Goal: Contribute content: Contribute content

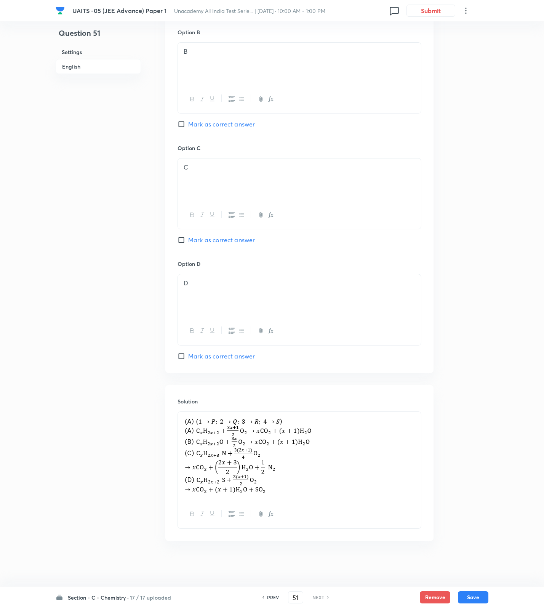
scroll to position [304, 0]
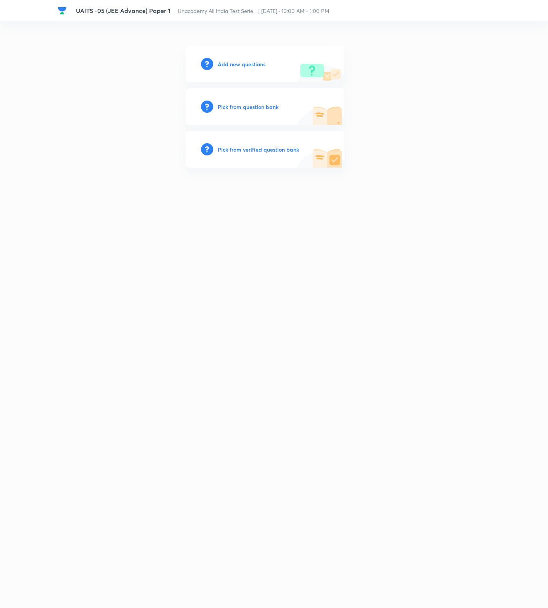
click at [241, 61] on h6 "Add new questions" at bounding box center [242, 64] width 48 height 8
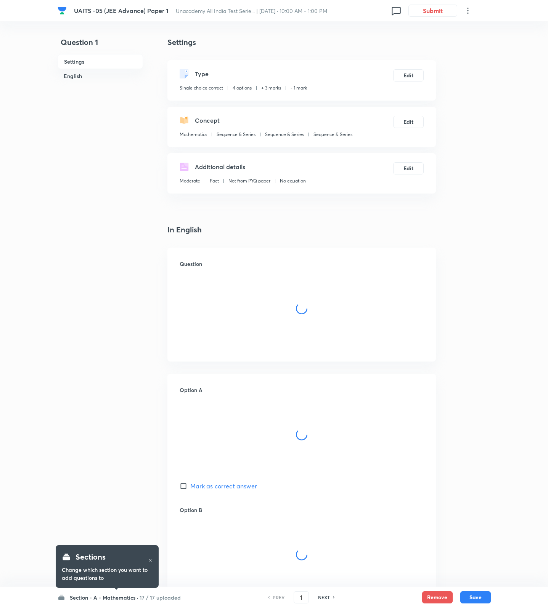
checkbox input "true"
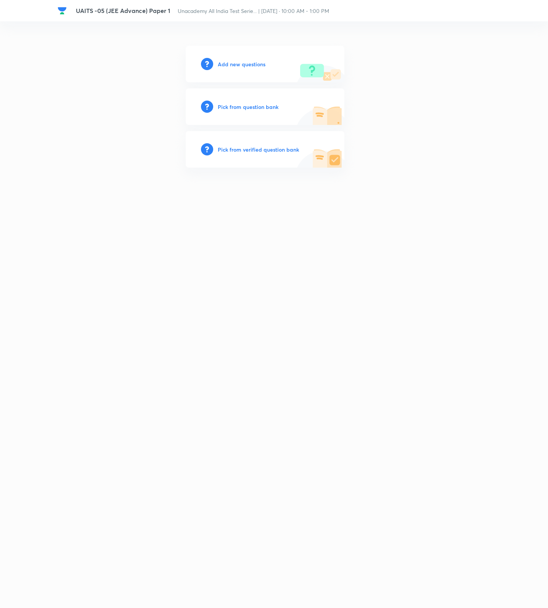
click at [244, 65] on h6 "Add new questions" at bounding box center [242, 64] width 48 height 8
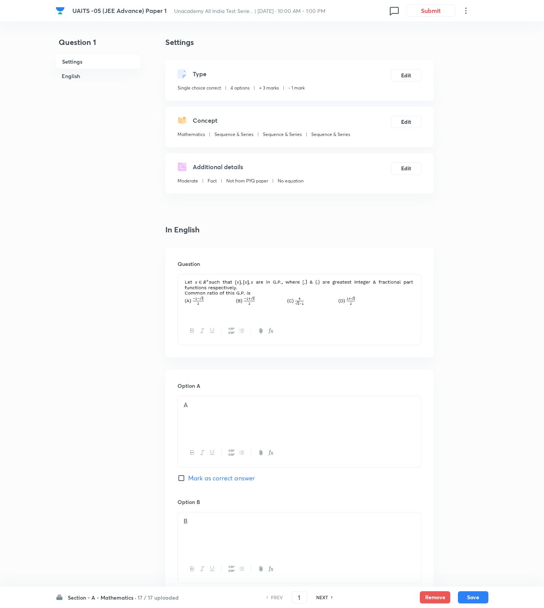
click at [319, 597] on h6 "NEXT" at bounding box center [322, 597] width 12 height 7
type input "2"
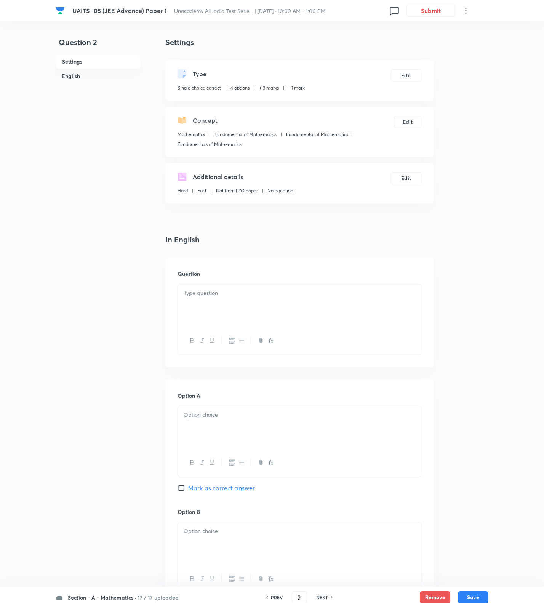
checkbox input "true"
click at [319, 597] on h6 "NEXT" at bounding box center [322, 597] width 12 height 7
type input "3"
checkbox input "true"
checkbox input "false"
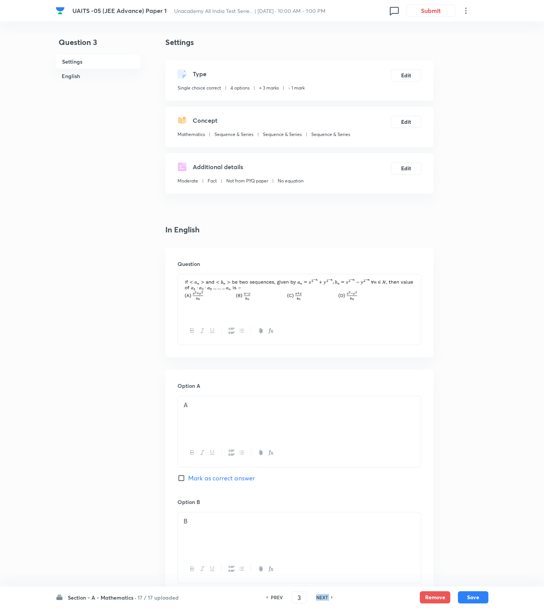
click at [319, 597] on h6 "NEXT" at bounding box center [322, 597] width 12 height 7
type input "4"
checkbox input "true"
click at [319, 597] on h6 "NEXT" at bounding box center [322, 597] width 12 height 7
checkbox input "true"
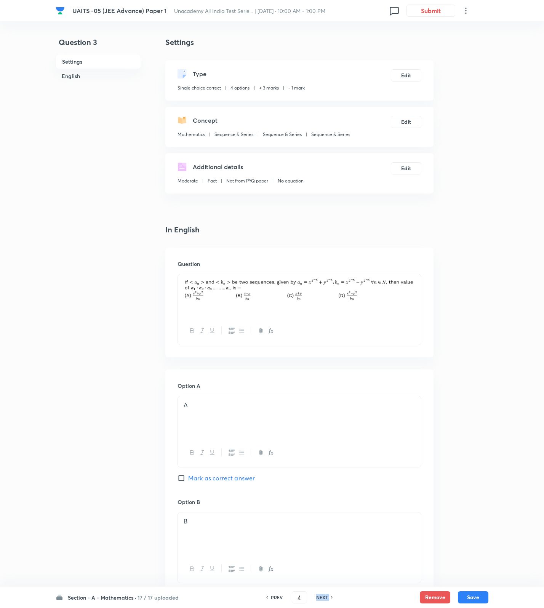
checkbox input "true"
type input "5"
checkbox input "false"
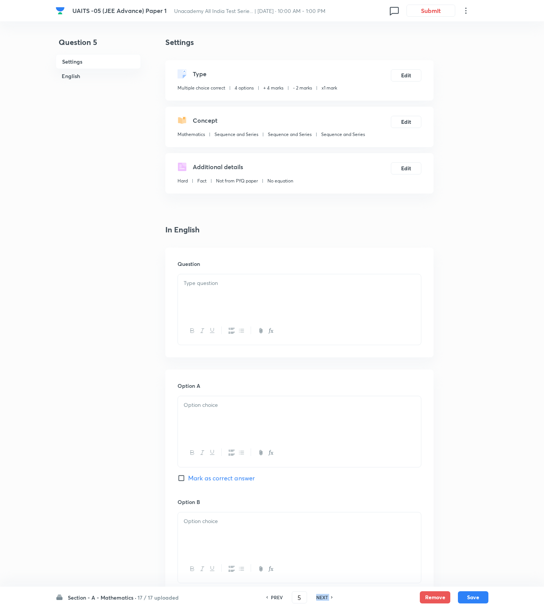
checkbox input "false"
checkbox input "true"
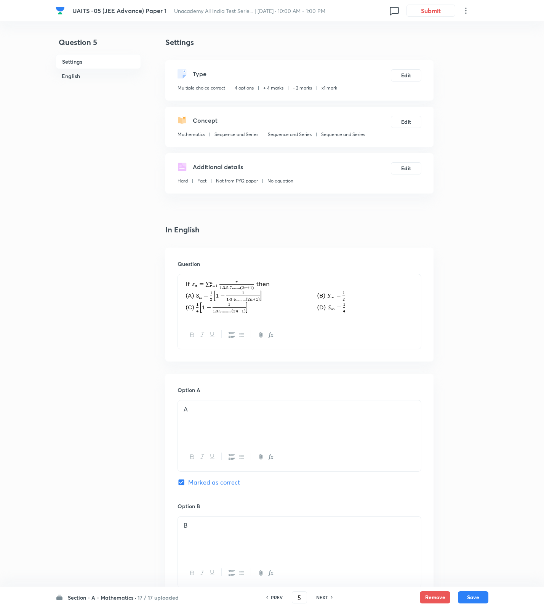
click at [325, 599] on h6 "NEXT" at bounding box center [322, 597] width 12 height 7
type input "6"
checkbox input "false"
checkbox input "true"
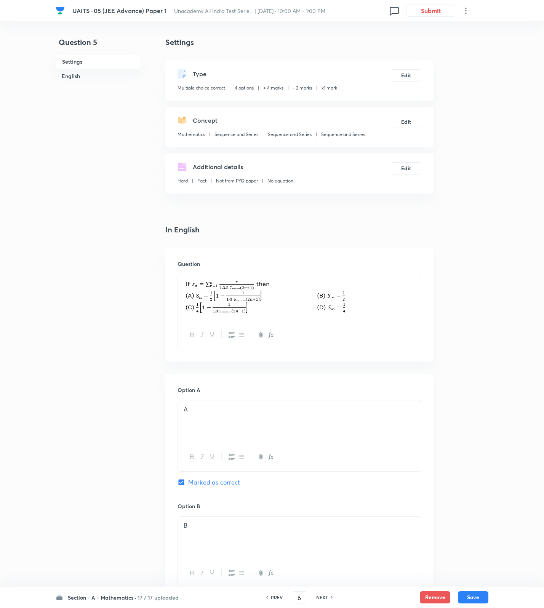
checkbox input "true"
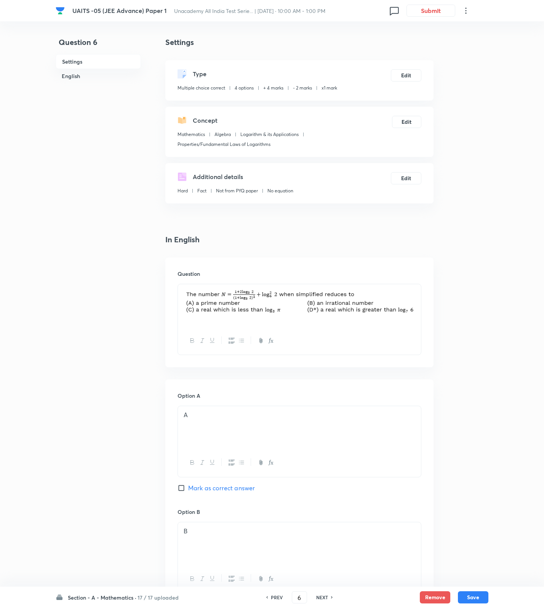
drag, startPoint x: 427, startPoint y: 496, endPoint x: 425, endPoint y: 462, distance: 34.0
click at [426, 493] on div "Option A A Mark as correct answer Option B B Mark as correct answer Option C C …" at bounding box center [299, 616] width 268 height 473
drag, startPoint x: 431, startPoint y: 321, endPoint x: 425, endPoint y: 319, distance: 6.9
click at [431, 321] on div "Question" at bounding box center [299, 313] width 268 height 110
click at [422, 316] on div "Question" at bounding box center [299, 313] width 268 height 110
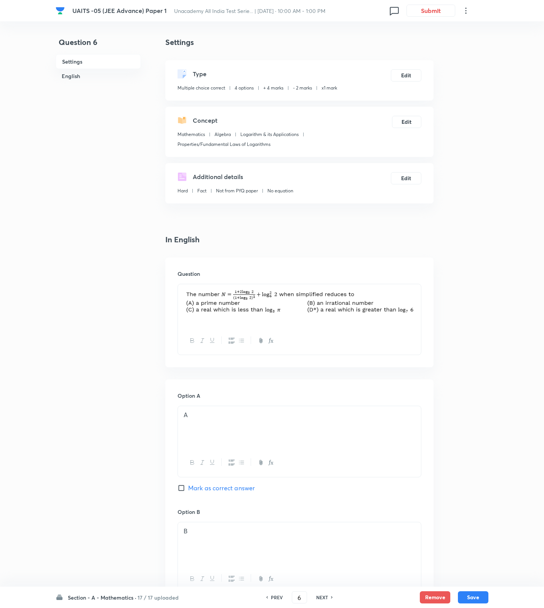
click at [418, 314] on div at bounding box center [299, 305] width 243 height 43
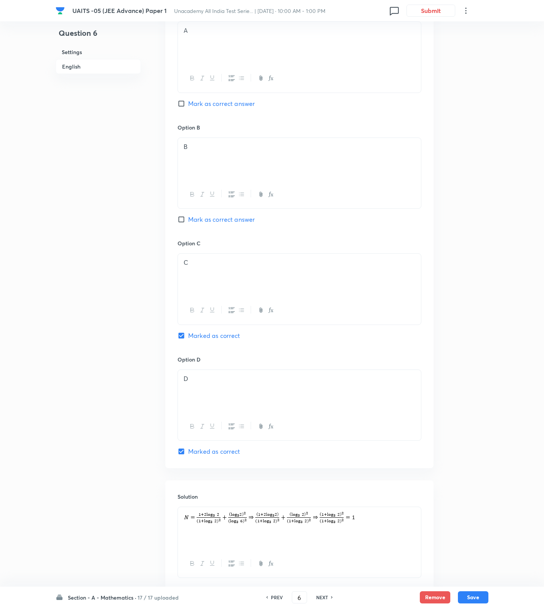
scroll to position [436, 0]
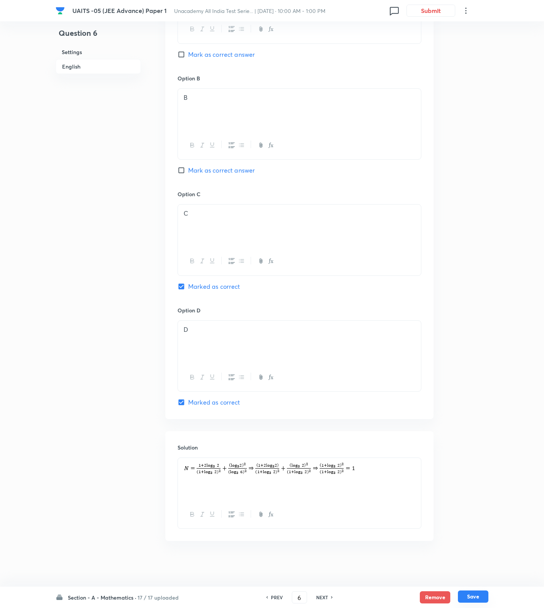
click at [474, 595] on button "Save" at bounding box center [473, 597] width 30 height 12
type input "7"
checkbox input "false"
checkbox input "true"
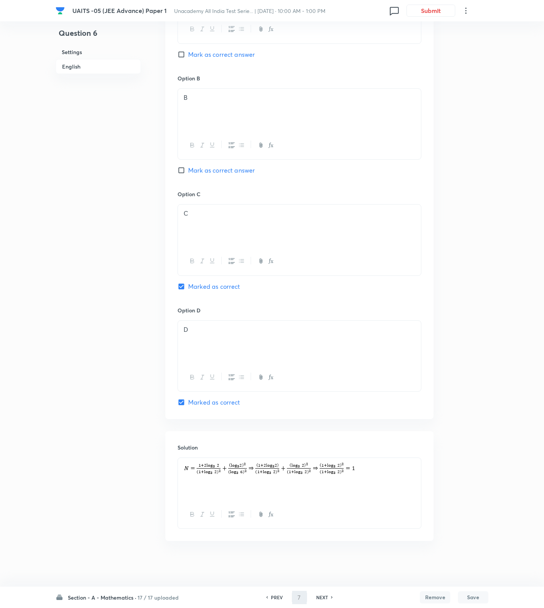
checkbox input "true"
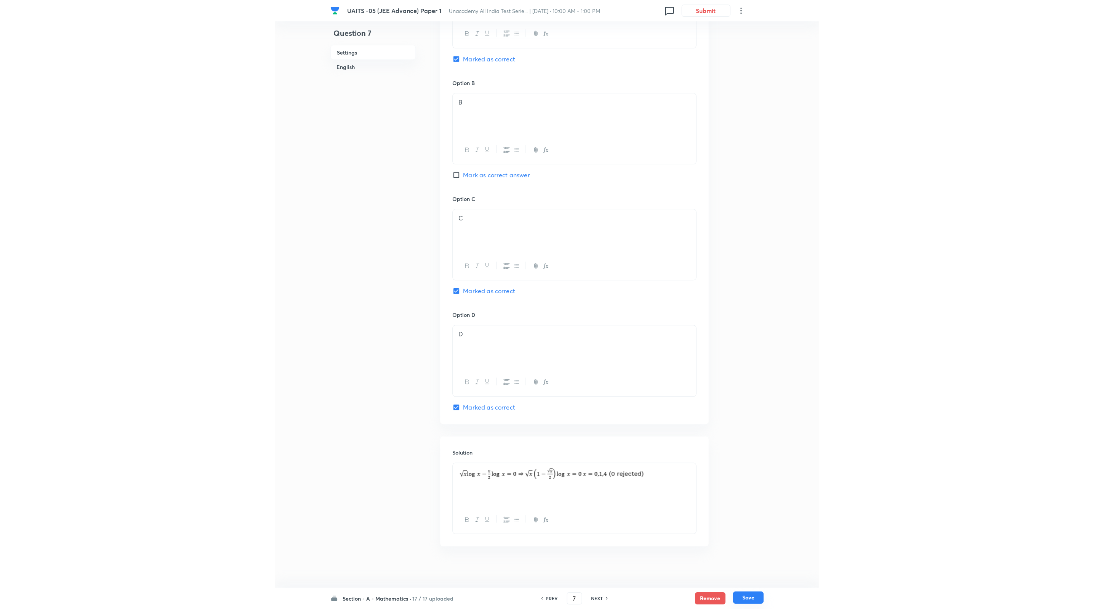
scroll to position [0, 0]
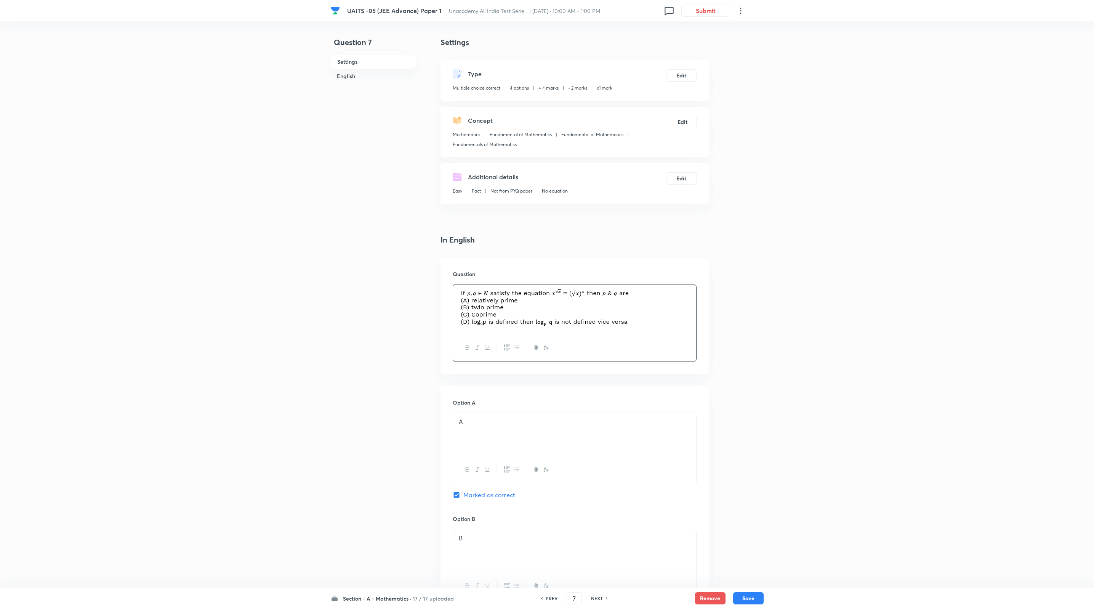
click at [433, 601] on h6 "17 / 17 uploaded" at bounding box center [433, 598] width 41 height 8
click at [382, 494] on p "17 / 17 uploaded" at bounding box center [377, 494] width 69 height 7
checkbox input "false"
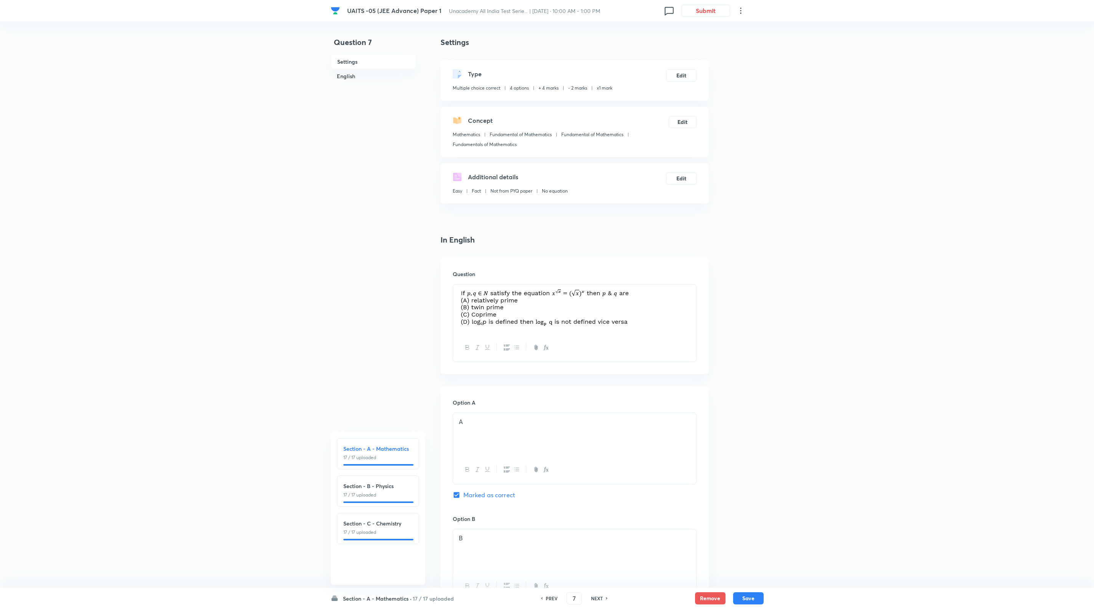
type input "18"
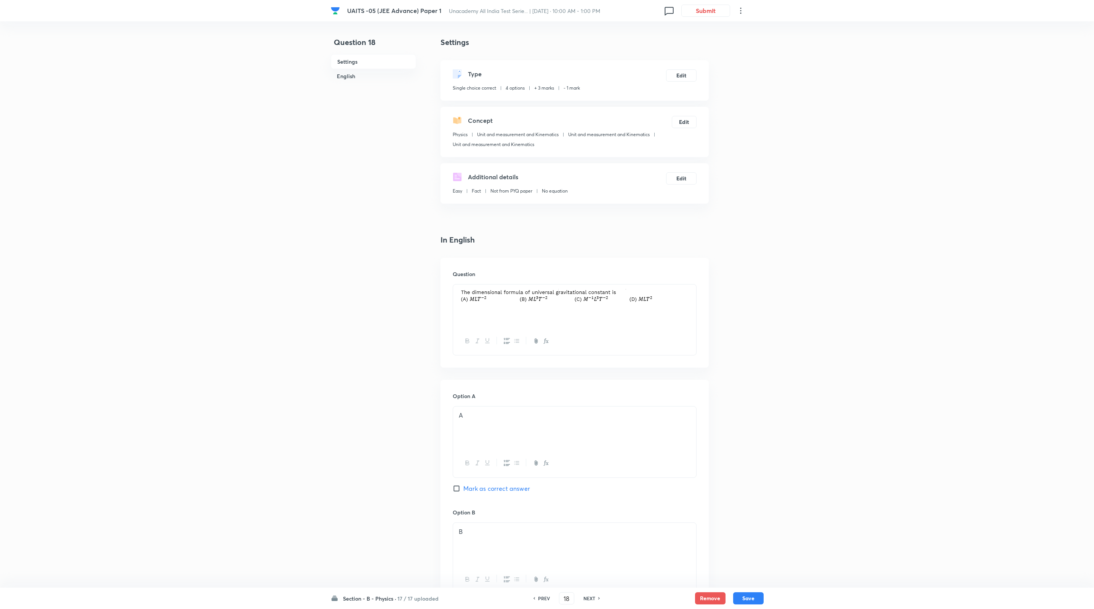
click at [547, 596] on h6 "NEXT" at bounding box center [590, 598] width 12 height 7
checkbox input "false"
type input "19"
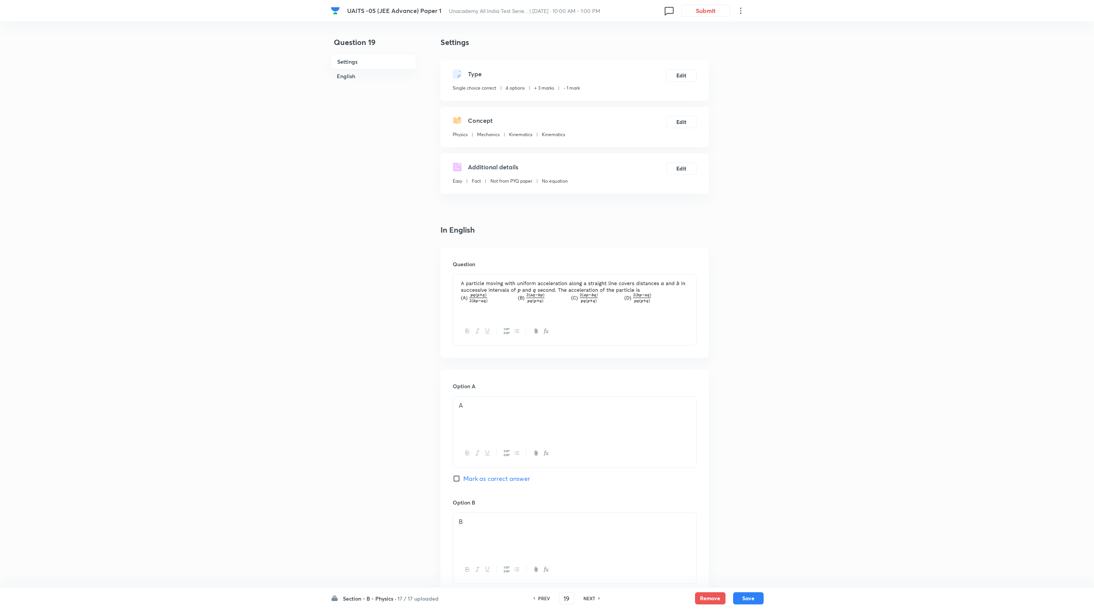
click at [547, 596] on h6 "NEXT" at bounding box center [590, 598] width 12 height 7
checkbox input "false"
type input "20"
click at [547, 596] on h6 "NEXT" at bounding box center [590, 598] width 12 height 7
checkbox input "false"
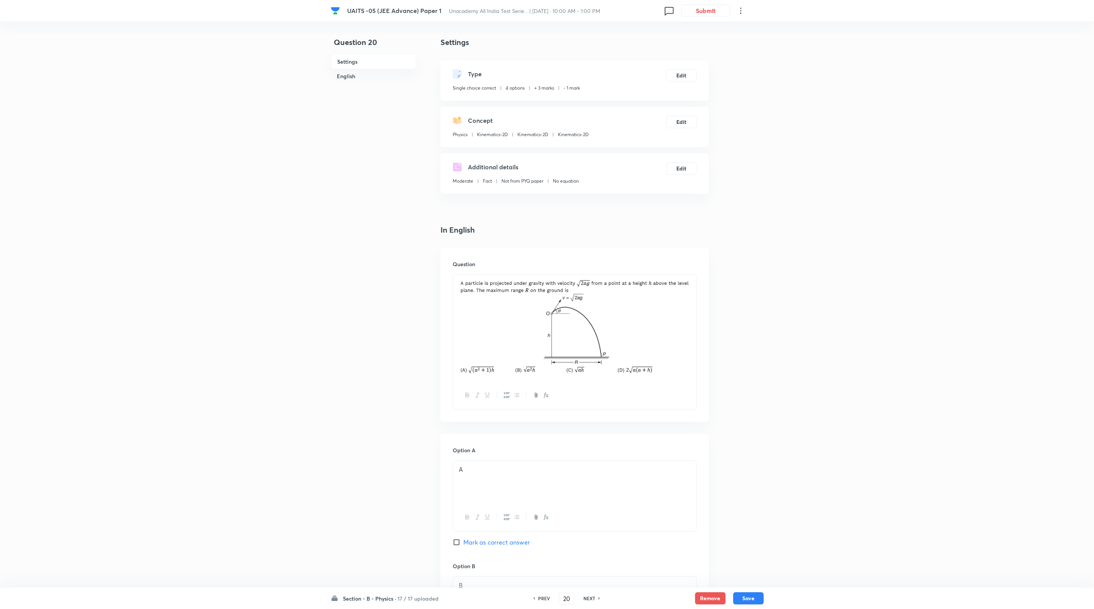
type input "21"
checkbox input "true"
click at [547, 597] on h6 "NEXT" at bounding box center [590, 598] width 12 height 7
checkbox input "false"
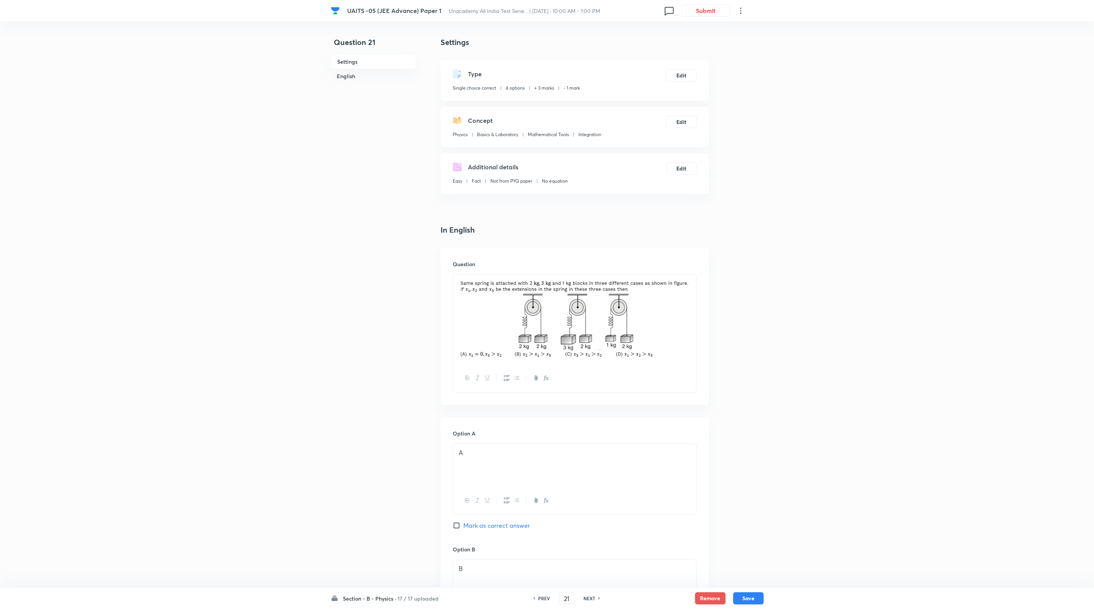
checkbox input "false"
type input "22"
checkbox input "true"
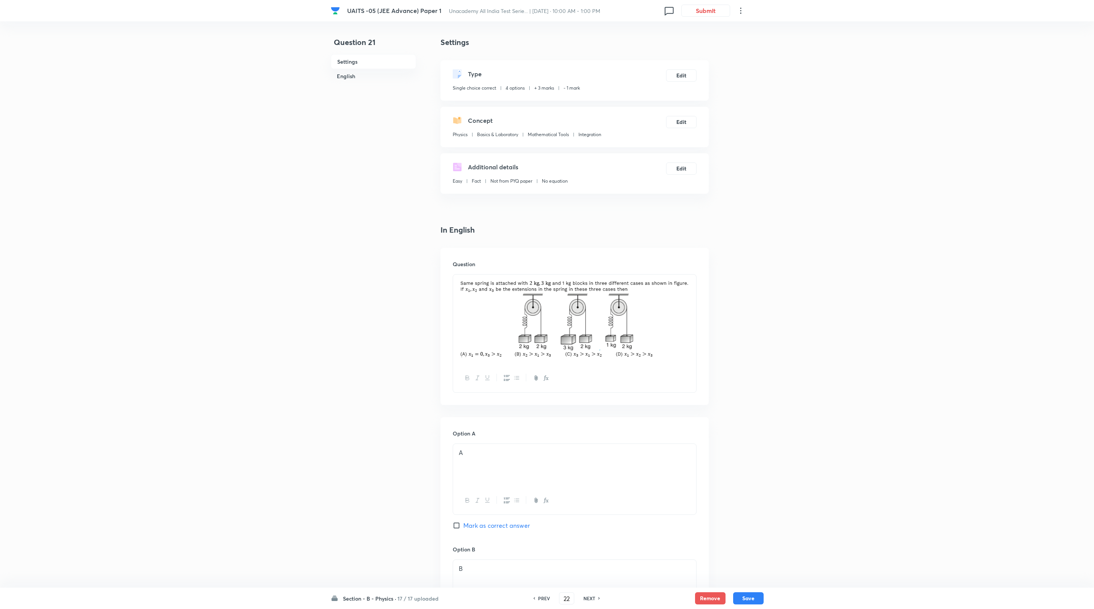
checkbox input "true"
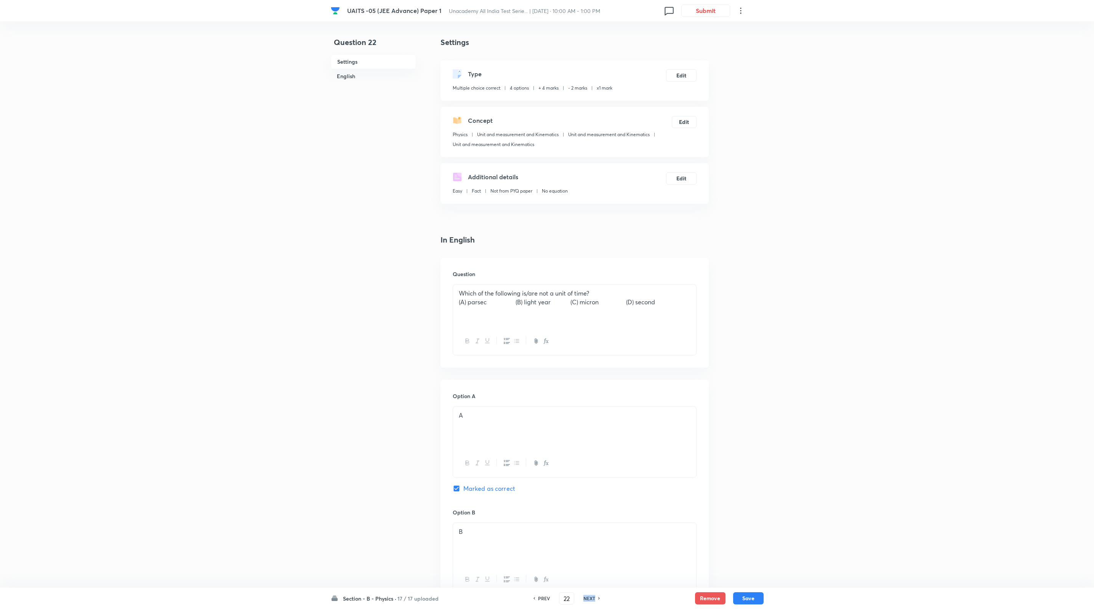
click at [547, 597] on h6 "NEXT" at bounding box center [590, 598] width 12 height 7
type input "23"
checkbox input "true"
checkbox input "false"
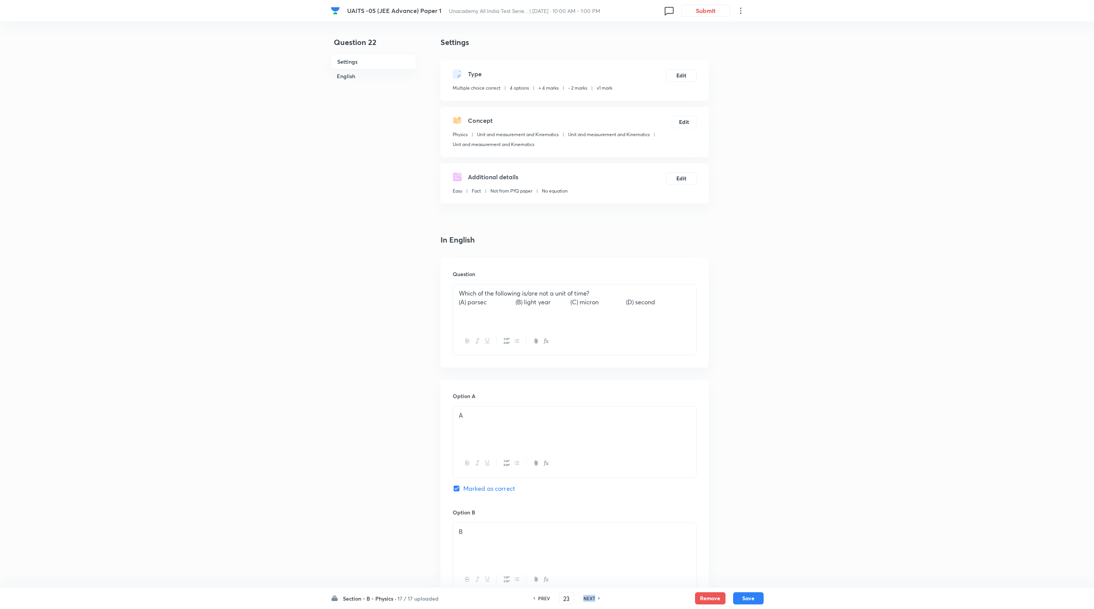
checkbox input "true"
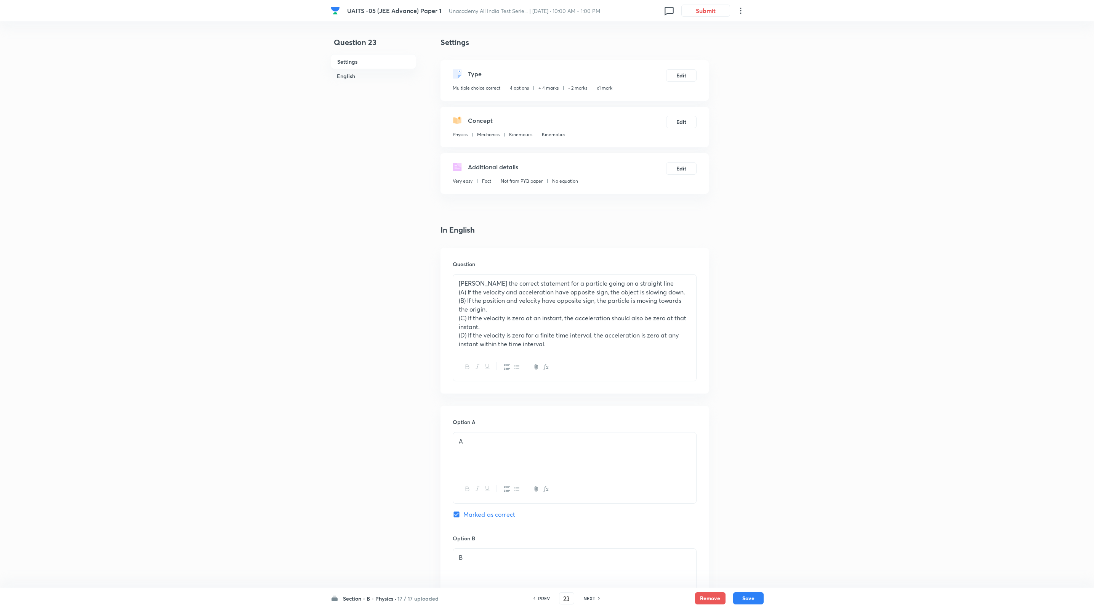
click at [479, 345] on p "(D) If the velocity is zero for a finite time interval, the acceleration is zer…" at bounding box center [575, 339] width 232 height 17
click at [485, 335] on p "(D) If the velocity is zero for a finite time interval, the acceleration is zer…" at bounding box center [575, 339] width 232 height 17
click at [547, 598] on button "Save" at bounding box center [748, 597] width 30 height 12
type input "24"
checkbox input "true"
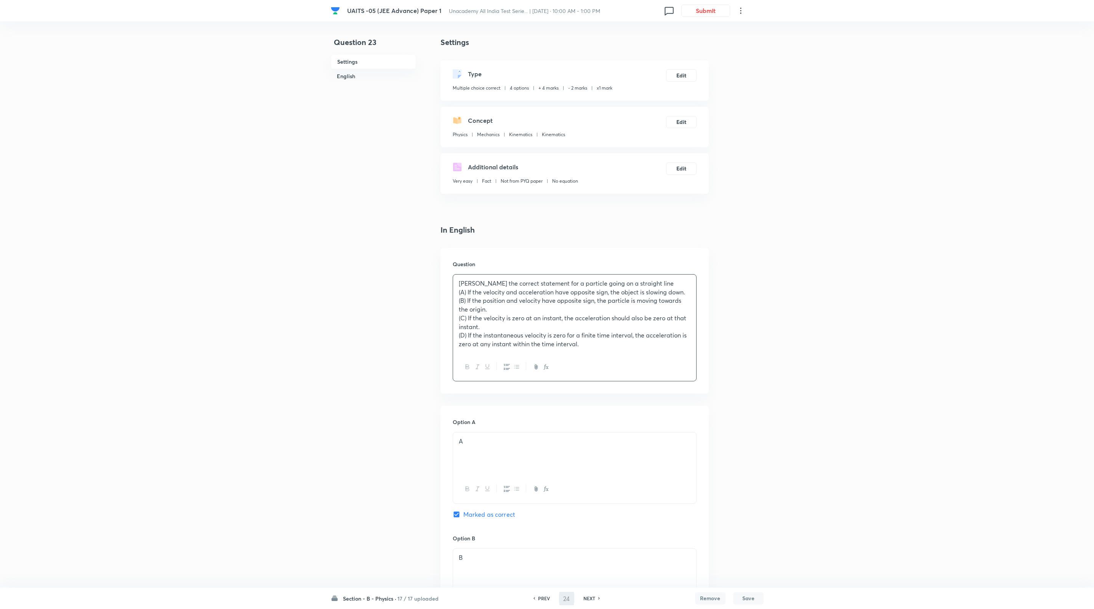
checkbox input "true"
checkbox input "false"
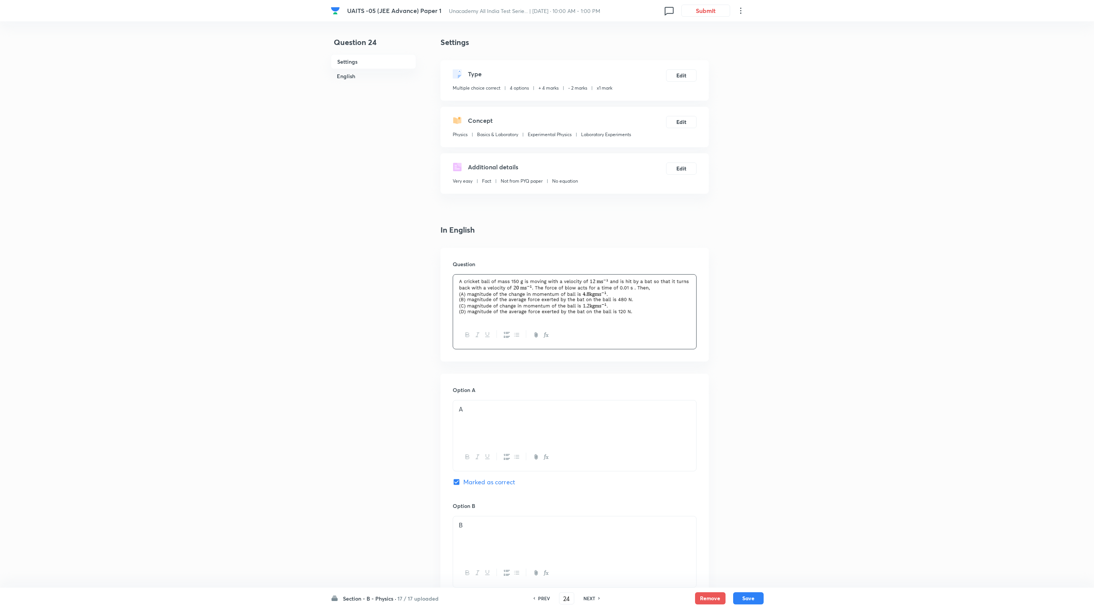
click at [547, 600] on h6 "NEXT" at bounding box center [590, 598] width 12 height 7
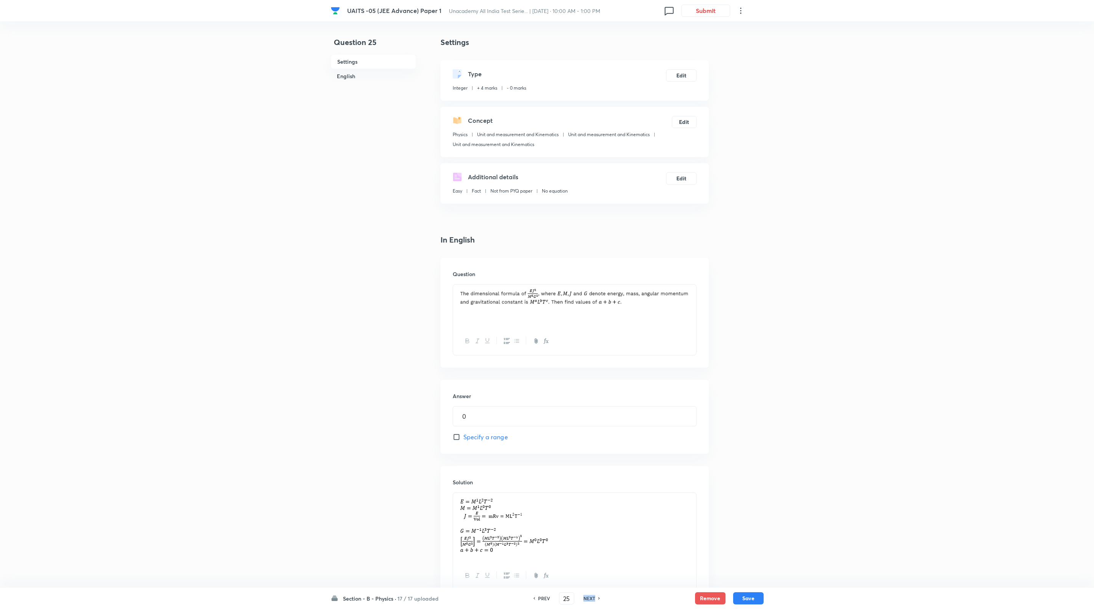
click at [547, 600] on h6 "NEXT" at bounding box center [590, 598] width 12 height 7
type input "26"
type input "1"
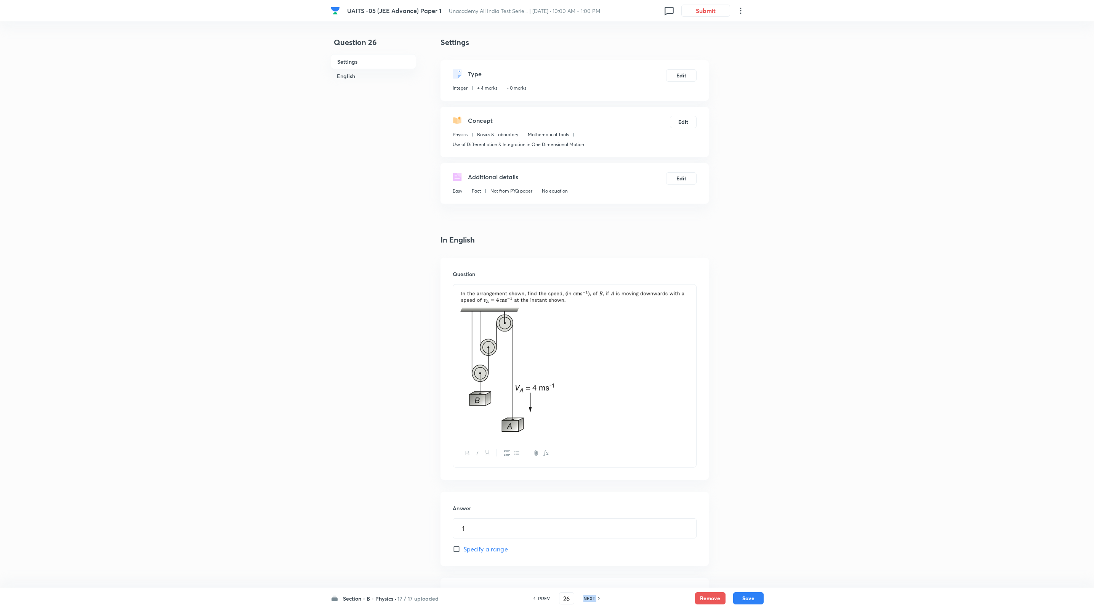
click at [547, 600] on h6 "NEXT" at bounding box center [590, 598] width 12 height 7
type input "27"
type input "50"
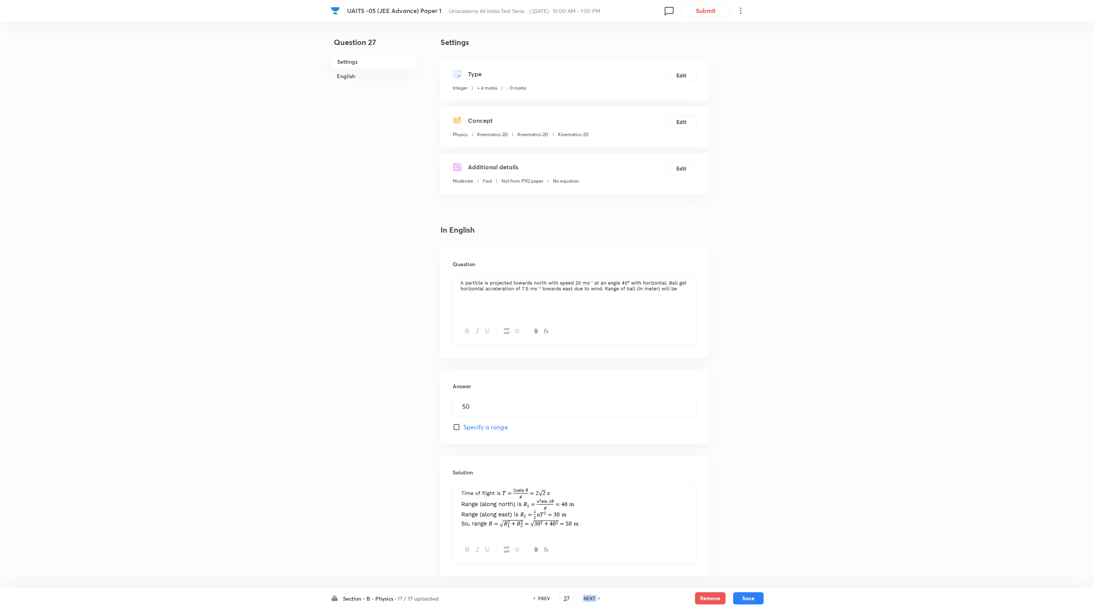
click at [547, 600] on h6 "NEXT" at bounding box center [590, 598] width 12 height 7
type input "28"
type input "7"
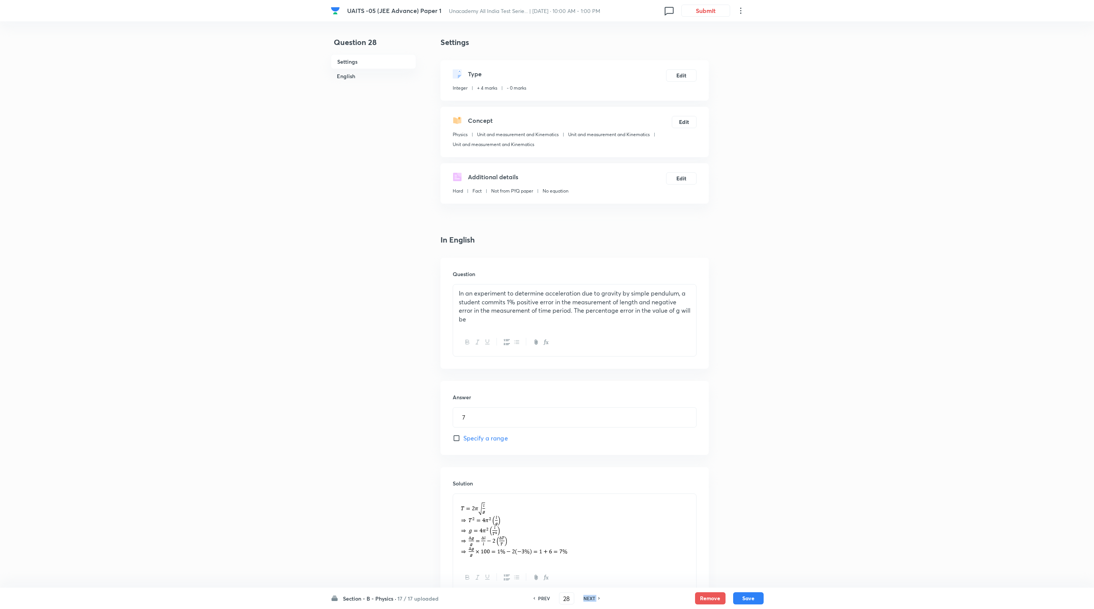
click at [547, 600] on h6 "NEXT" at bounding box center [590, 598] width 12 height 7
type input "29"
type input "50"
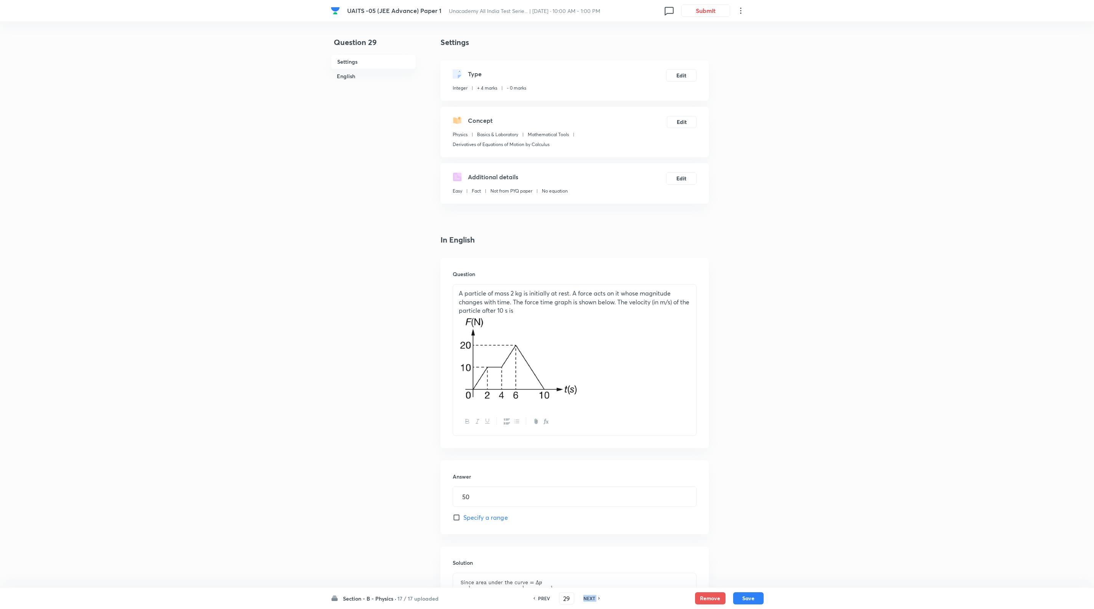
click at [547, 600] on h6 "NEXT" at bounding box center [590, 598] width 12 height 7
type input "30"
type input "2"
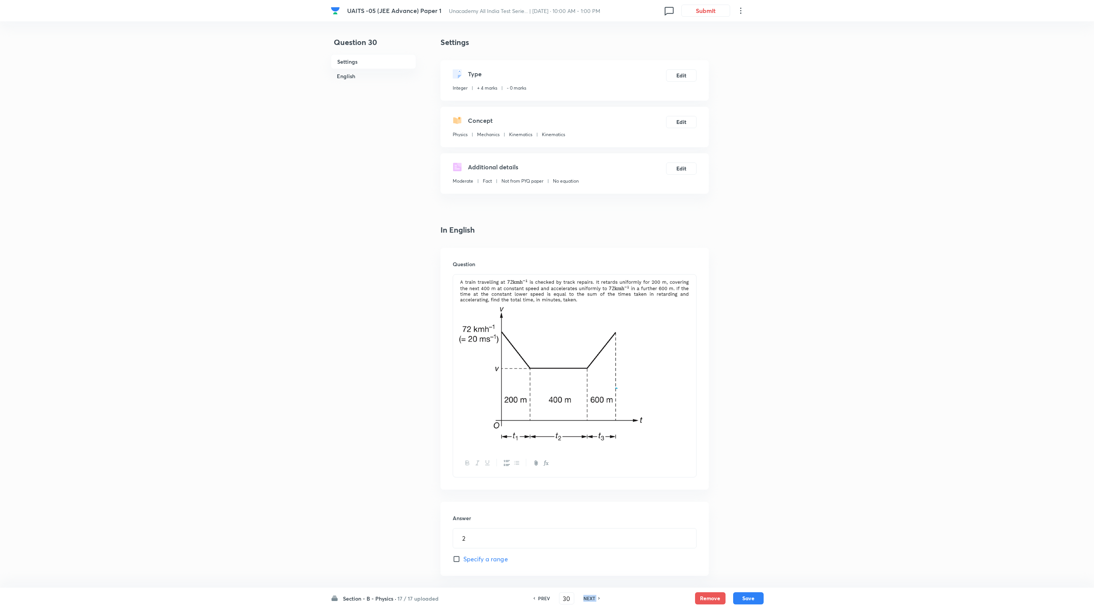
click at [547, 600] on h6 "NEXT" at bounding box center [590, 598] width 12 height 7
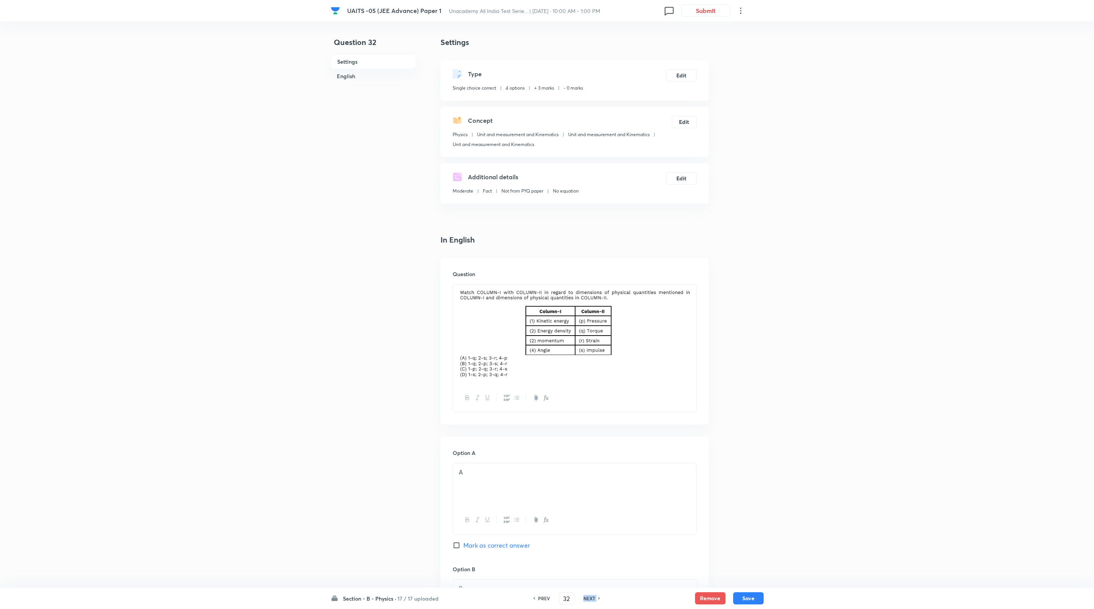
click at [547, 600] on h6 "NEXT" at bounding box center [590, 598] width 12 height 7
type input "33"
checkbox input "false"
checkbox input "true"
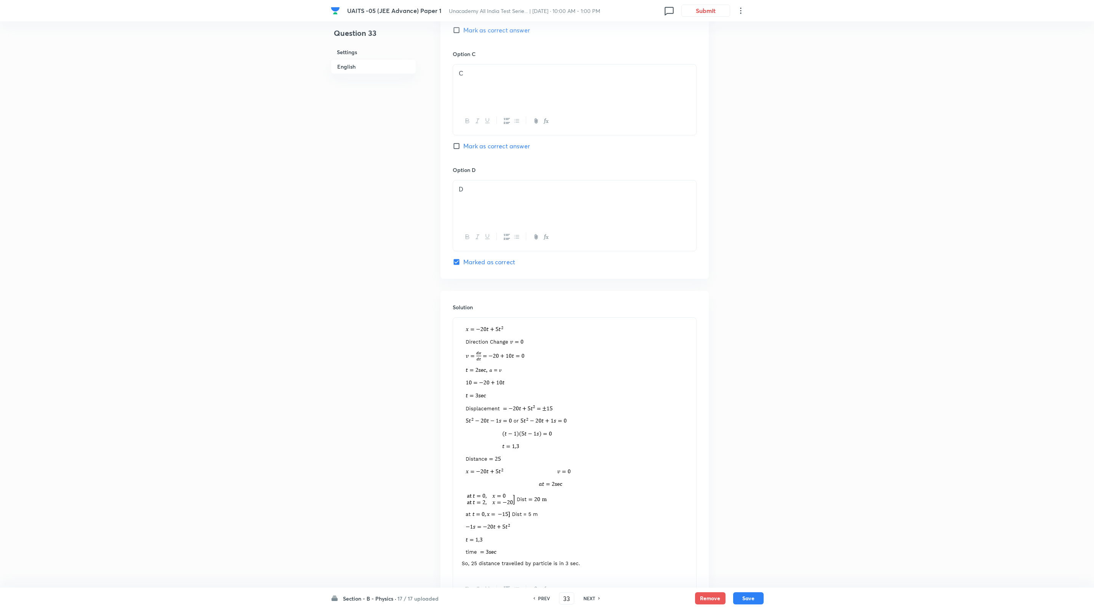
scroll to position [726, 0]
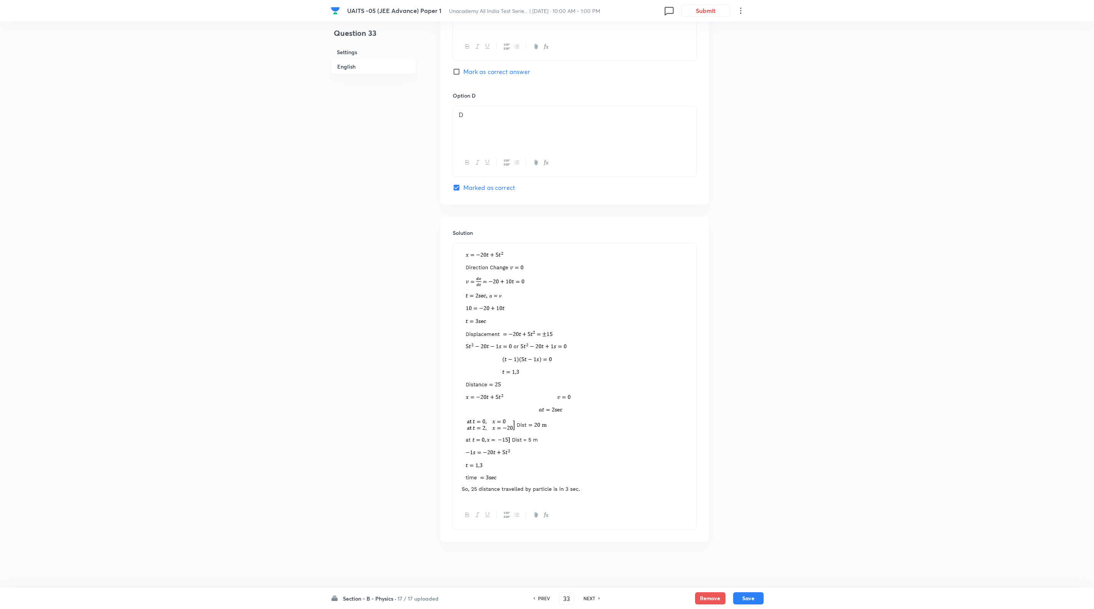
click at [547, 404] on img at bounding box center [524, 371] width 131 height 246
click at [500, 421] on img at bounding box center [524, 371] width 131 height 246
click at [547, 403] on p at bounding box center [575, 372] width 232 height 249
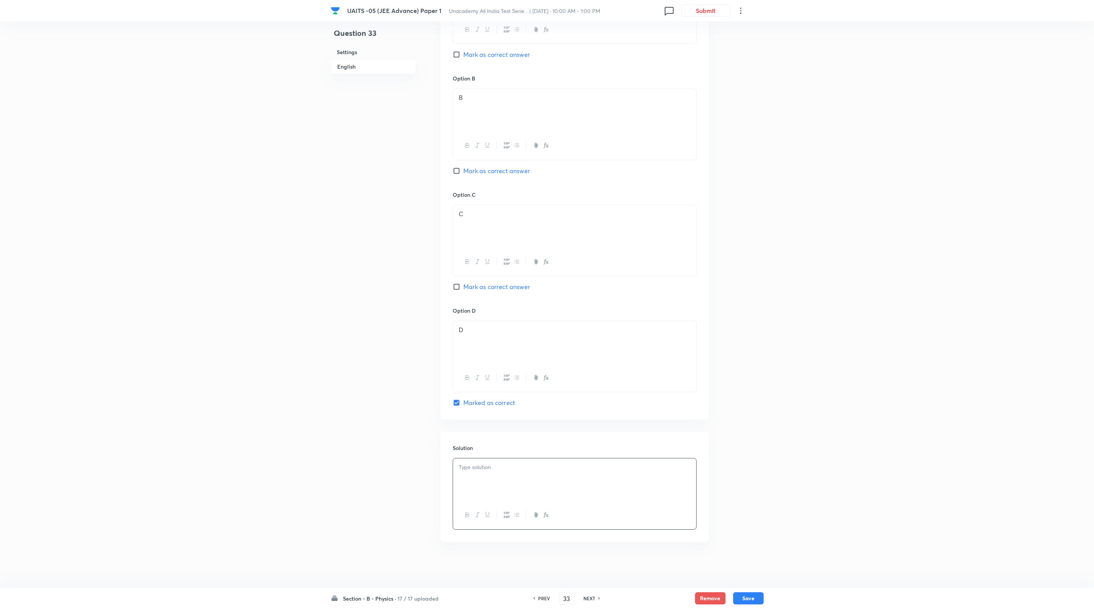
click at [281, 99] on div "UAITS -05 (JEE Advance) Paper 1 Unacademy All India Test Serie... | Sep 7, 2025…" at bounding box center [547, 49] width 1094 height 1045
click at [547, 485] on div at bounding box center [574, 479] width 243 height 43
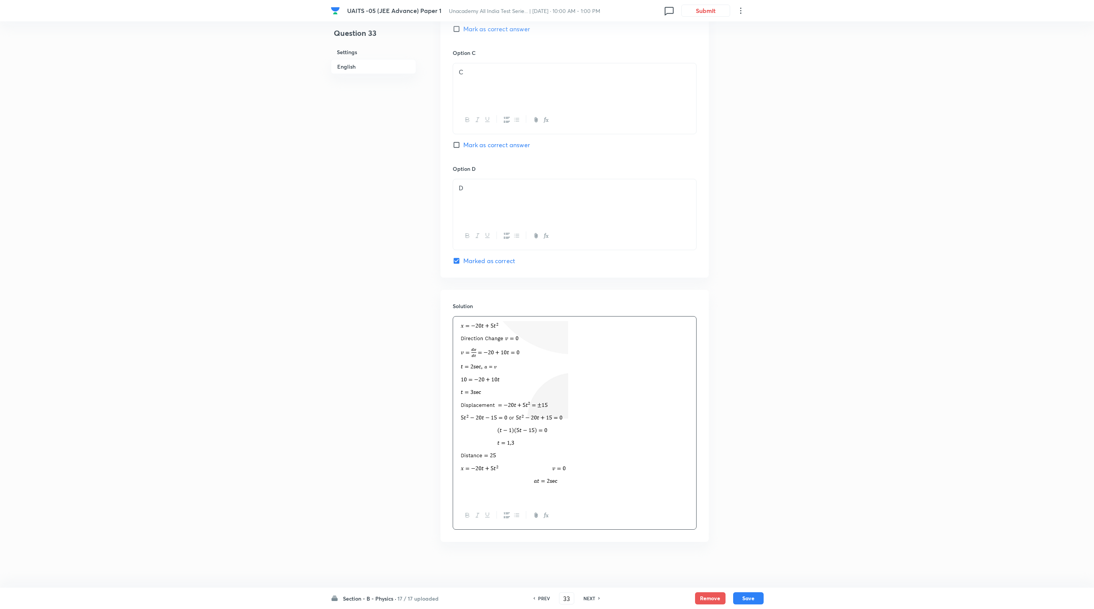
click at [547, 457] on p at bounding box center [575, 404] width 232 height 167
click at [547, 595] on button "Save" at bounding box center [748, 597] width 30 height 12
type input "34"
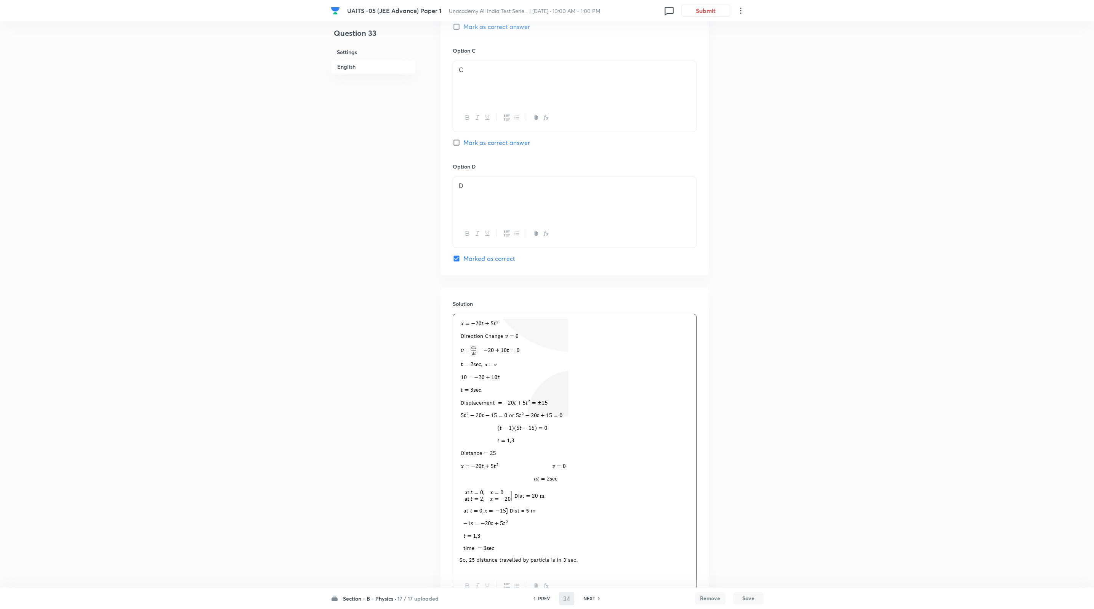
checkbox input "true"
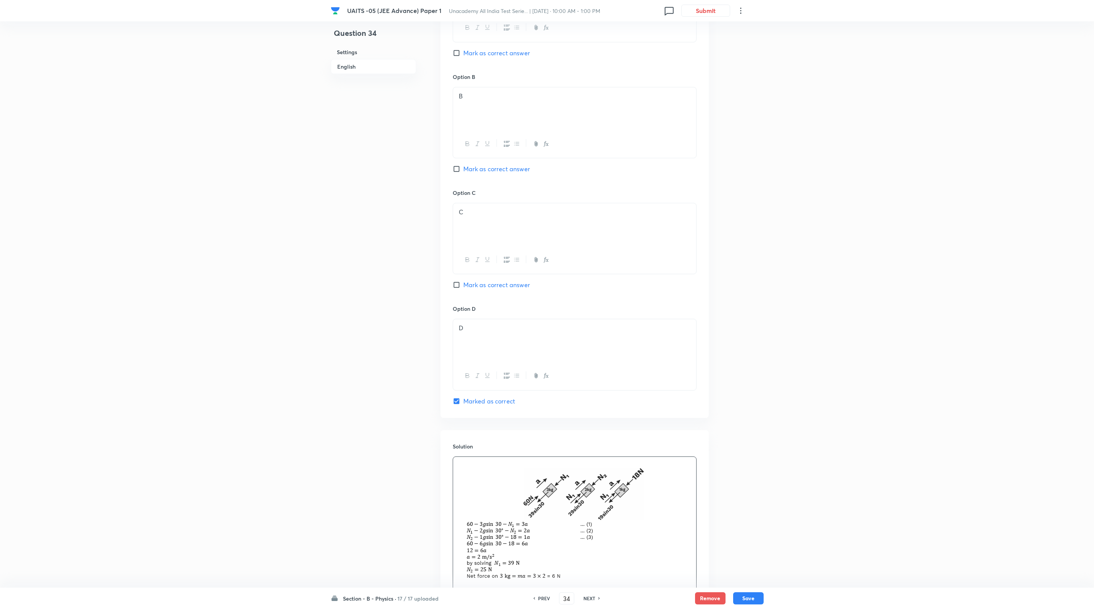
click at [547, 487] on img at bounding box center [554, 523] width 191 height 124
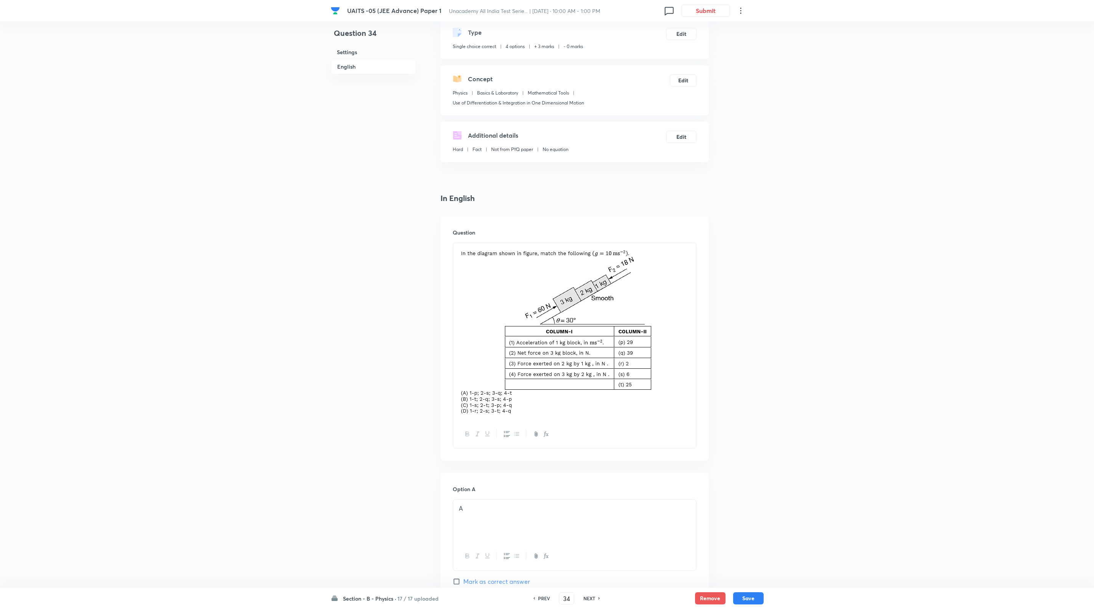
scroll to position [0, 0]
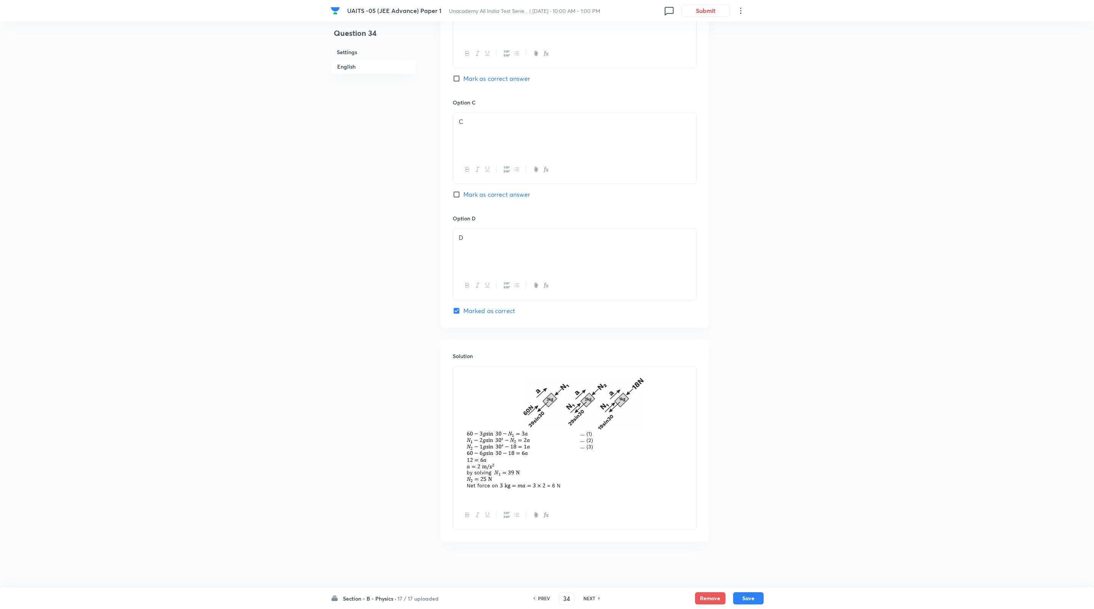
click at [547, 437] on img at bounding box center [554, 433] width 191 height 124
click at [547, 423] on p at bounding box center [575, 434] width 232 height 126
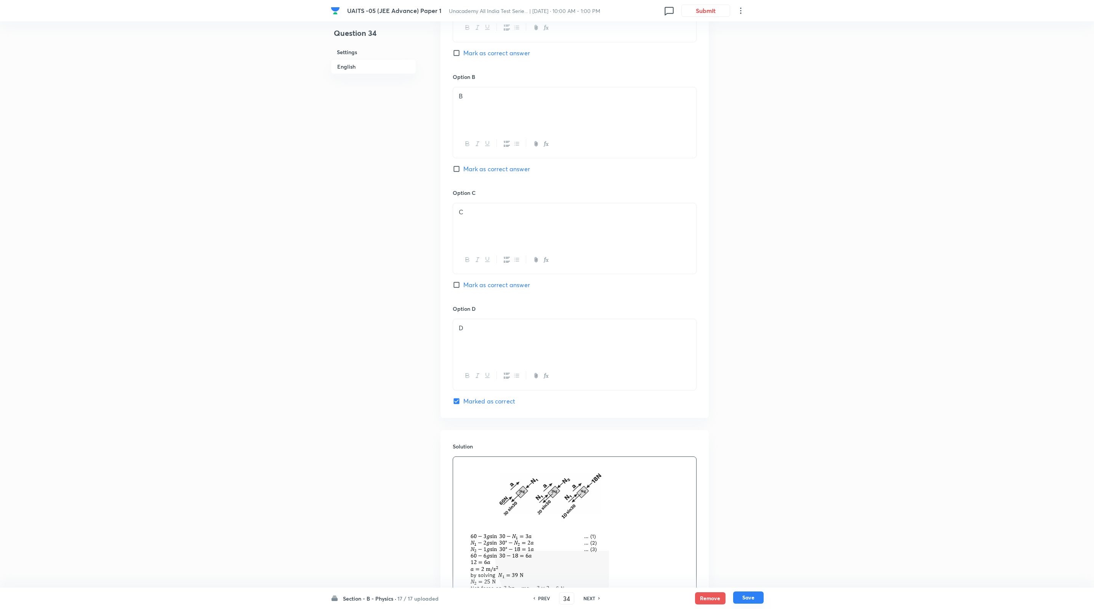
click at [547, 597] on button "Save" at bounding box center [748, 597] width 30 height 12
type input "35"
checkbox input "true"
click at [416, 600] on h6 "17 / 17 uploaded" at bounding box center [425, 598] width 41 height 8
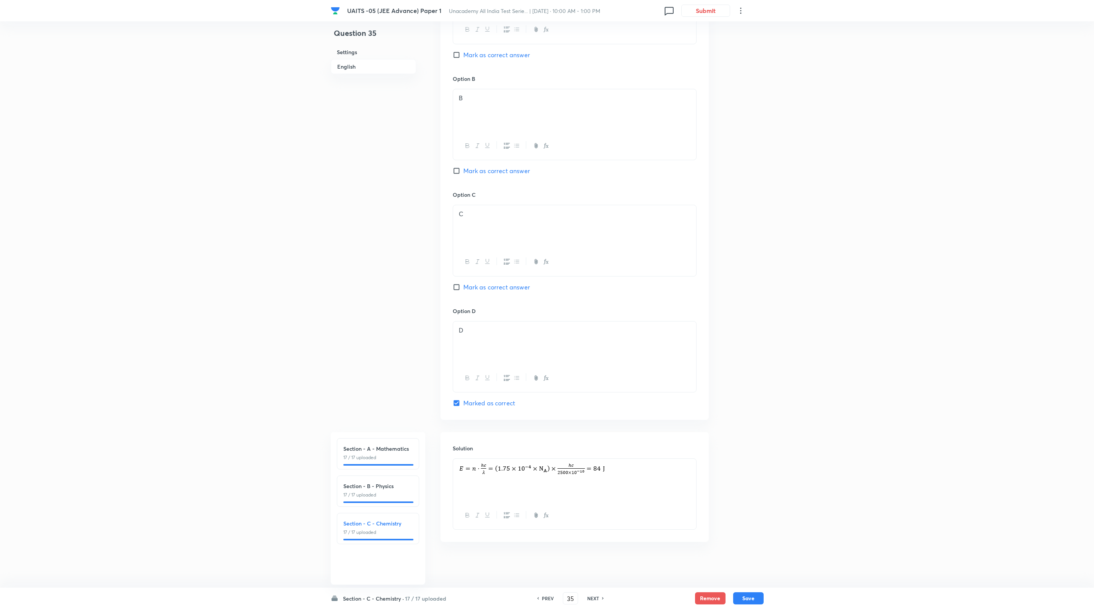
click at [393, 493] on p "17 / 17 uploaded" at bounding box center [377, 494] width 69 height 7
type input "18"
checkbox input "false"
checkbox input "true"
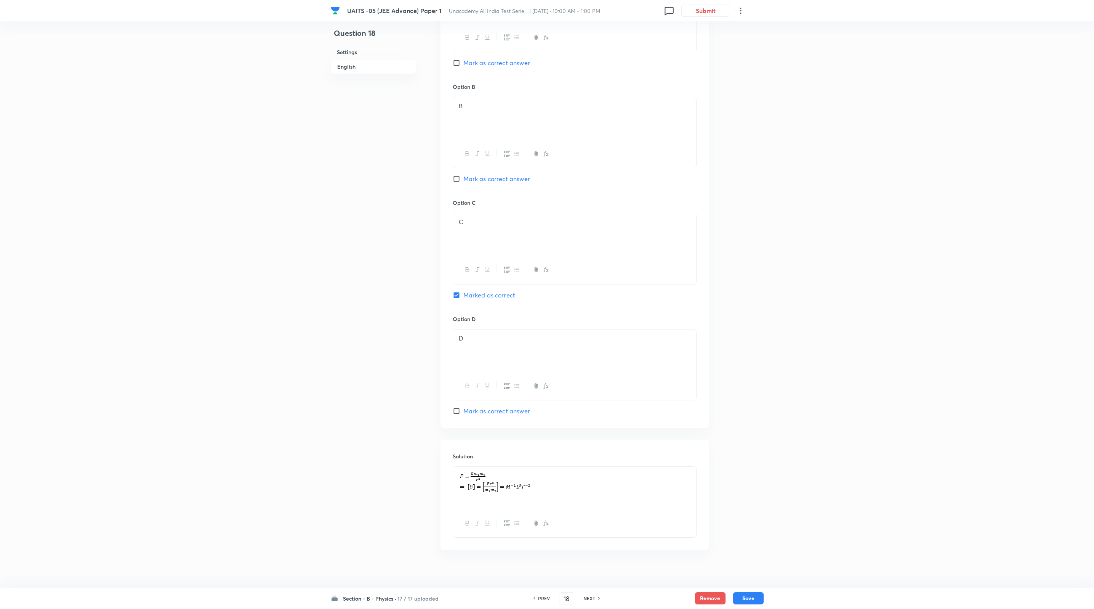
scroll to position [0, 0]
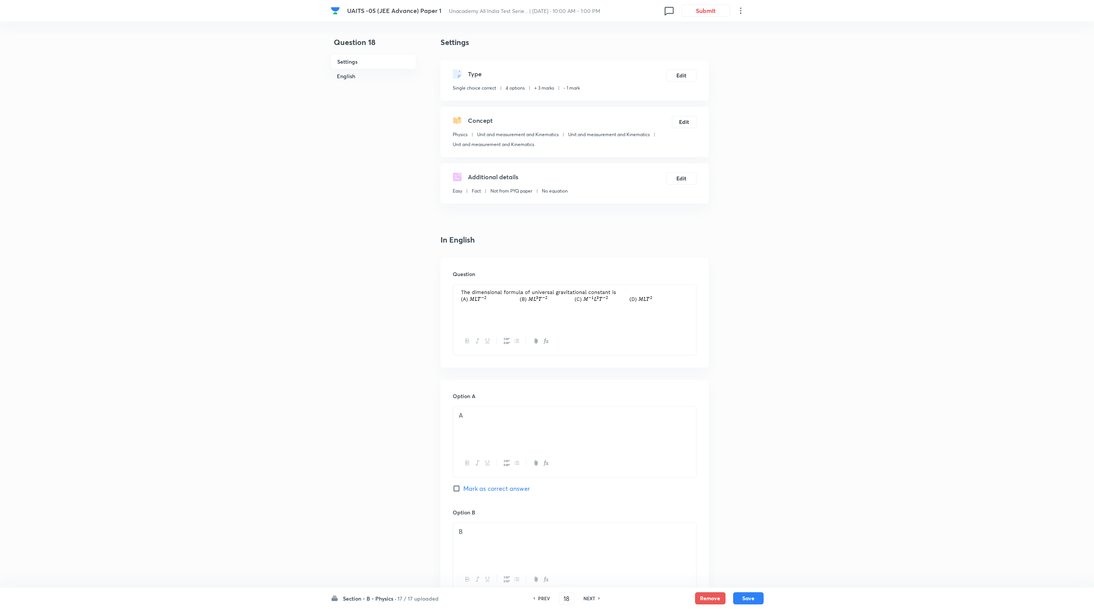
click at [547, 598] on h6 "NEXT" at bounding box center [590, 598] width 12 height 7
type input "19"
checkbox input "false"
checkbox input "true"
click at [547, 598] on h6 "NEXT" at bounding box center [590, 598] width 12 height 7
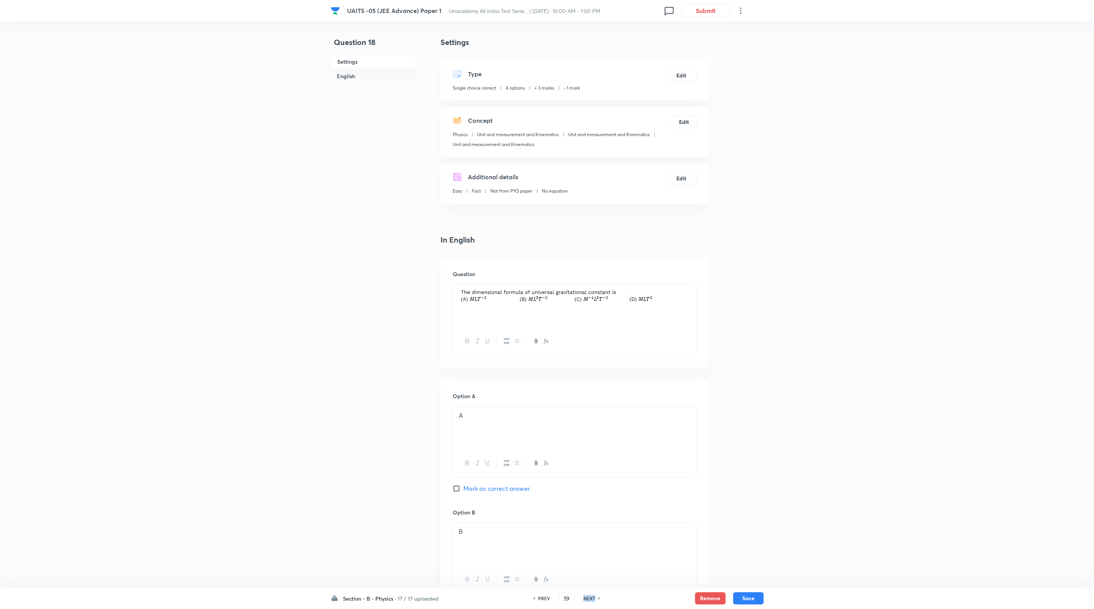
type input "20"
checkbox input "true"
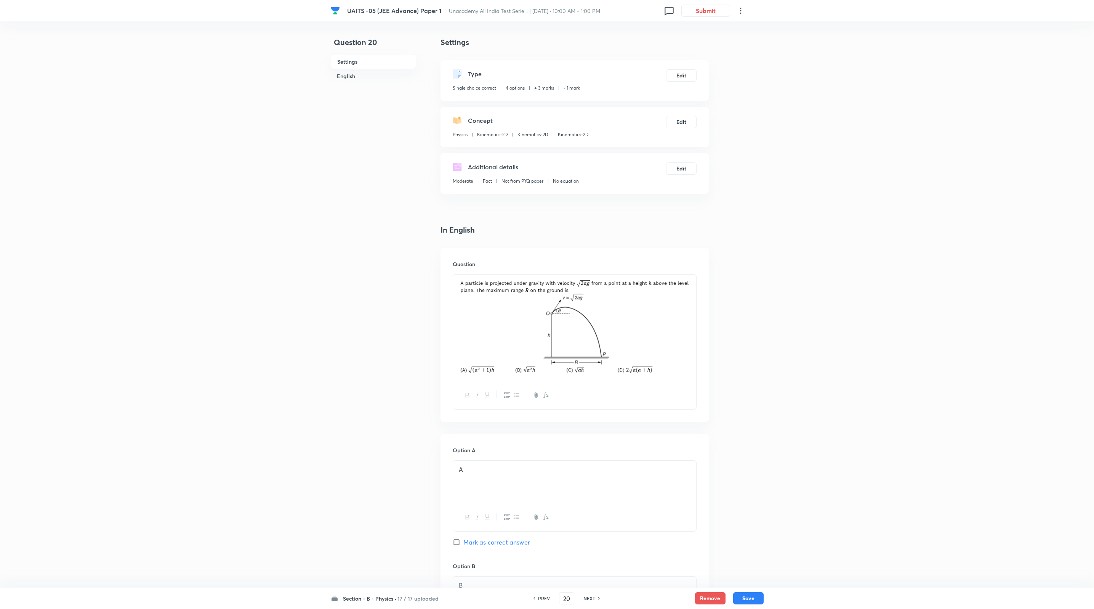
click at [547, 598] on h6 "NEXT" at bounding box center [590, 598] width 12 height 7
type input "21"
checkbox input "false"
checkbox input "true"
click at [547, 598] on h6 "NEXT" at bounding box center [590, 598] width 12 height 7
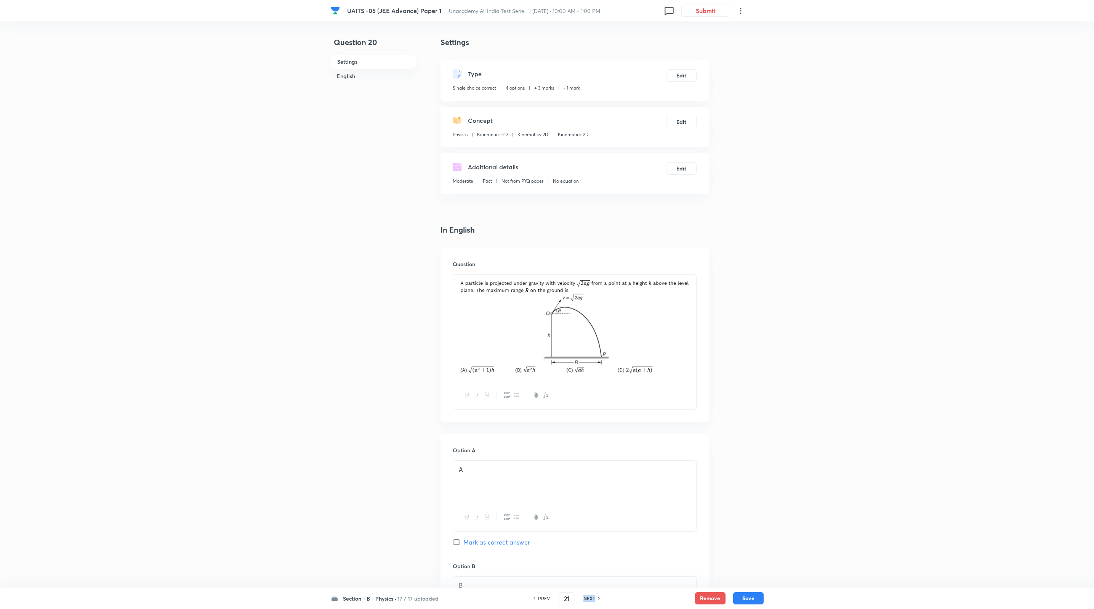
type input "22"
checkbox input "false"
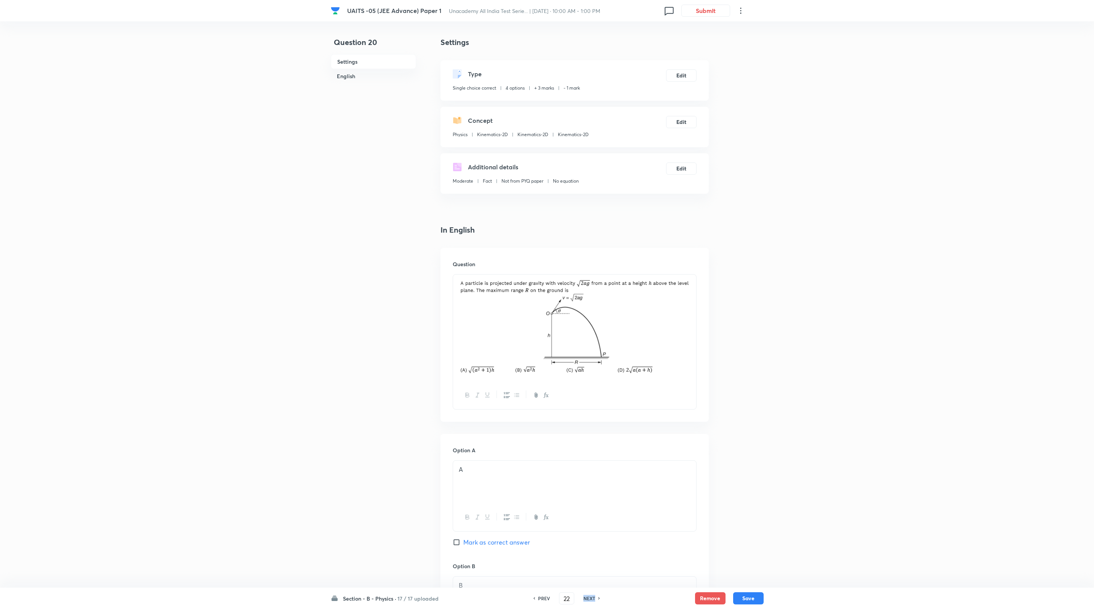
checkbox input "true"
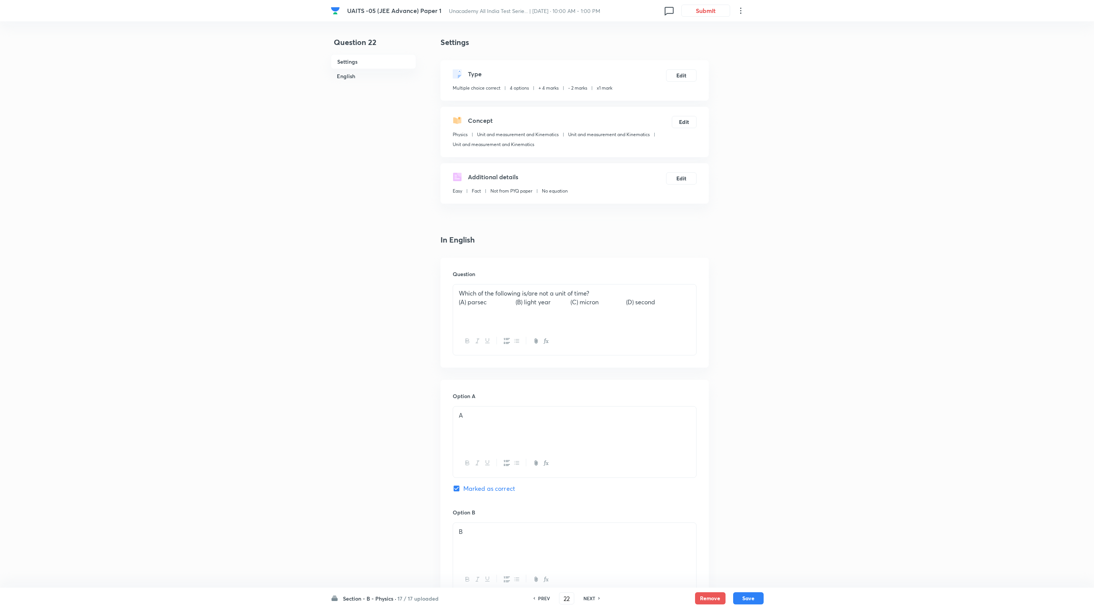
click at [547, 598] on h6 "NEXT" at bounding box center [590, 598] width 12 height 7
type input "23"
checkbox input "false"
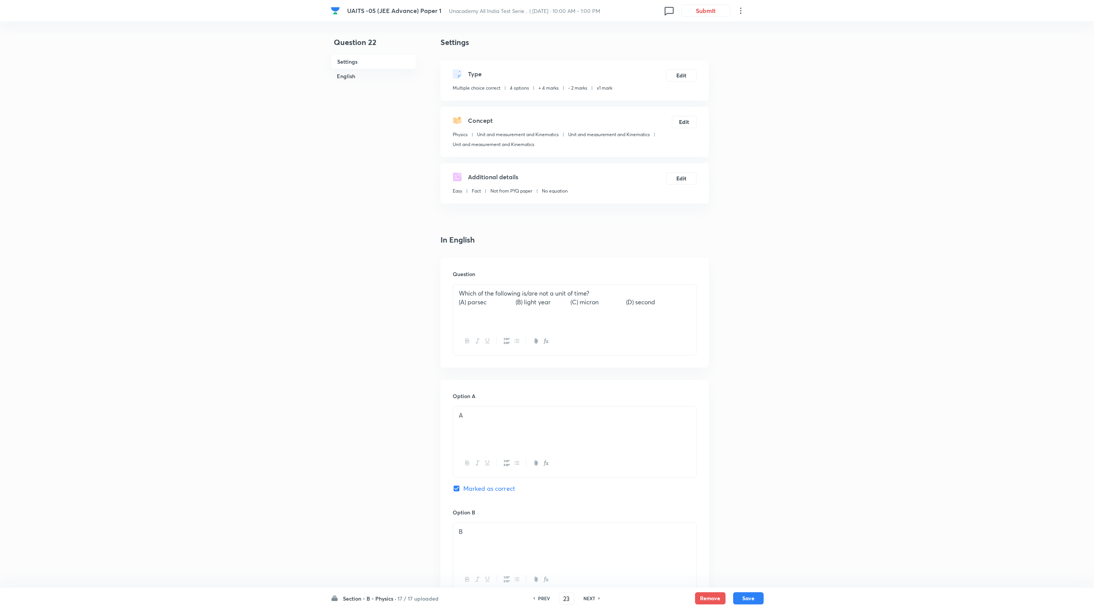
checkbox input "true"
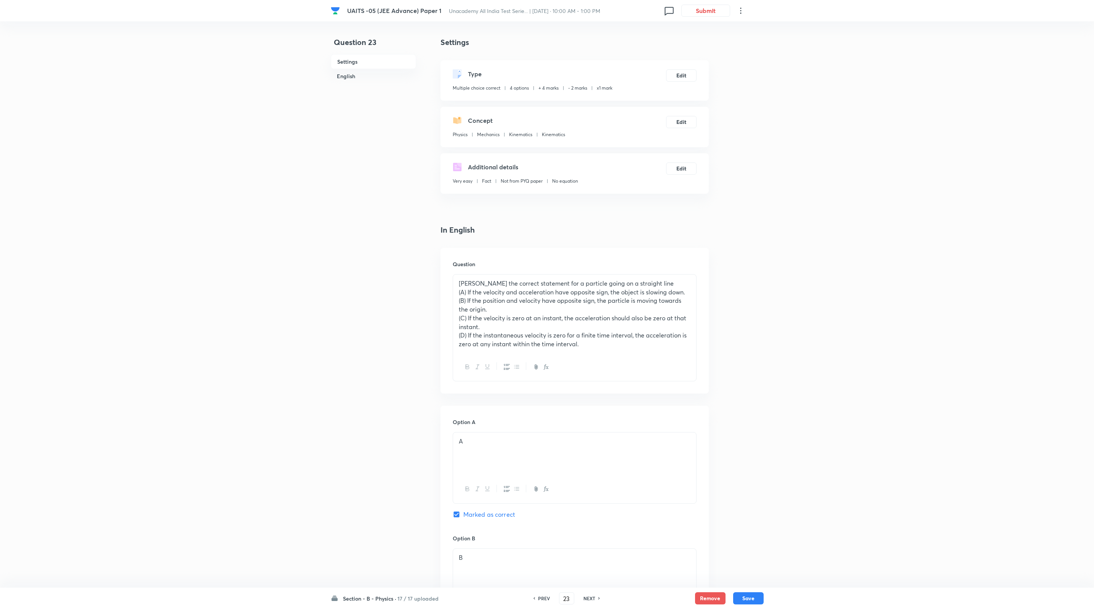
click at [547, 598] on h6 "NEXT" at bounding box center [590, 598] width 12 height 7
type input "24"
checkbox input "false"
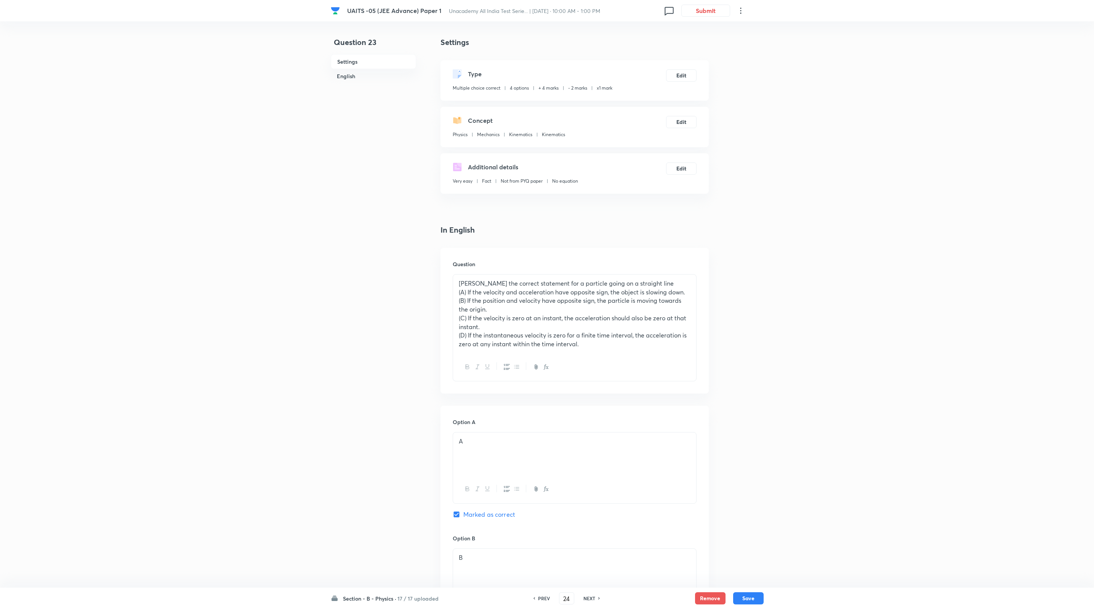
checkbox input "true"
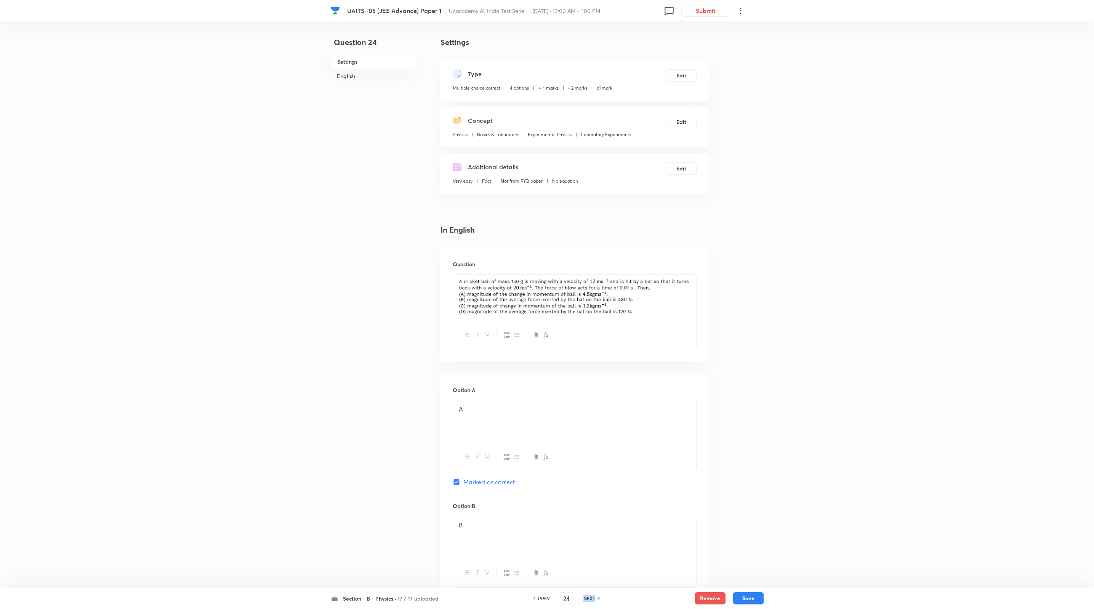
click at [547, 598] on h6 "NEXT" at bounding box center [590, 598] width 12 height 7
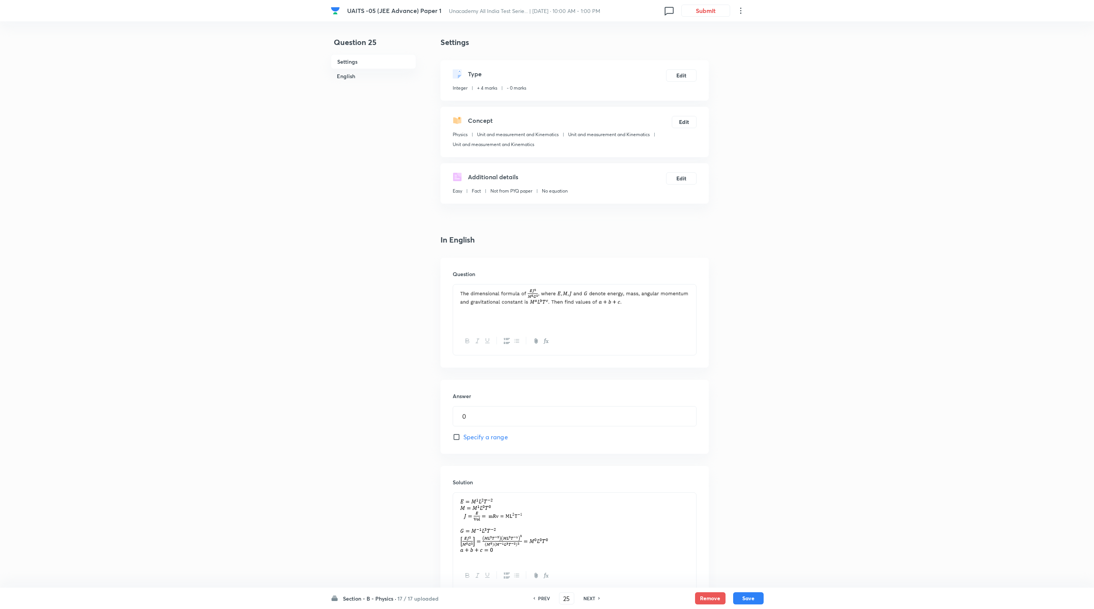
click at [547, 124] on div "UAITS -05 (JEE Advance) Paper 1 Unacademy All India Test Serie... | Sep 7, 2025…" at bounding box center [547, 335] width 1094 height 596
drag, startPoint x: 993, startPoint y: 101, endPoint x: 991, endPoint y: 104, distance: 3.9
click at [547, 101] on div "UAITS -05 (JEE Advance) Paper 1 Unacademy All India Test Serie... | Sep 7, 2025…" at bounding box center [547, 335] width 1094 height 596
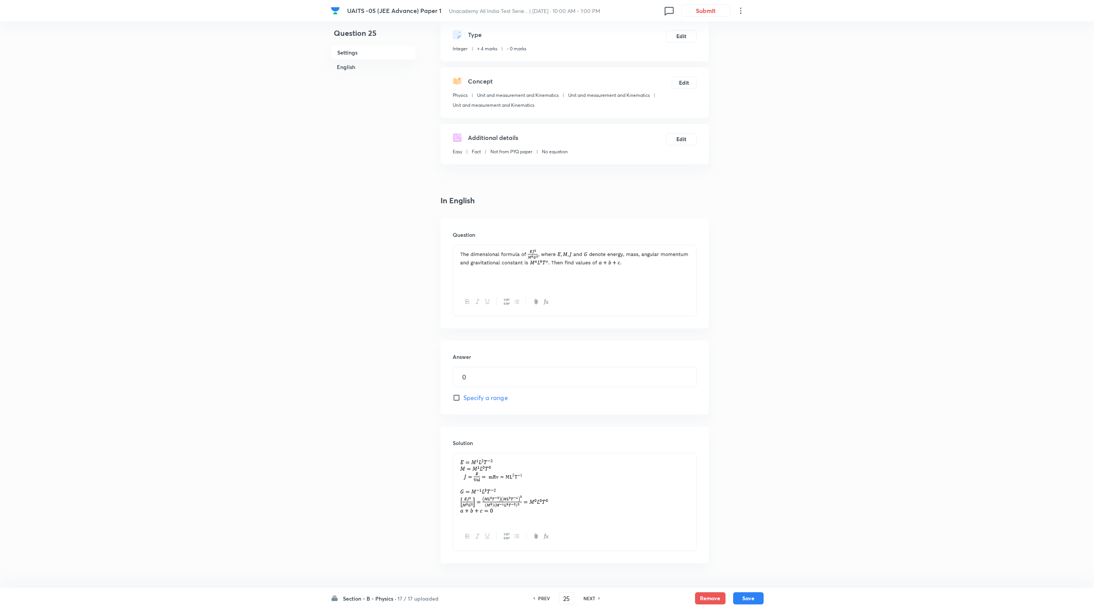
scroll to position [61, 0]
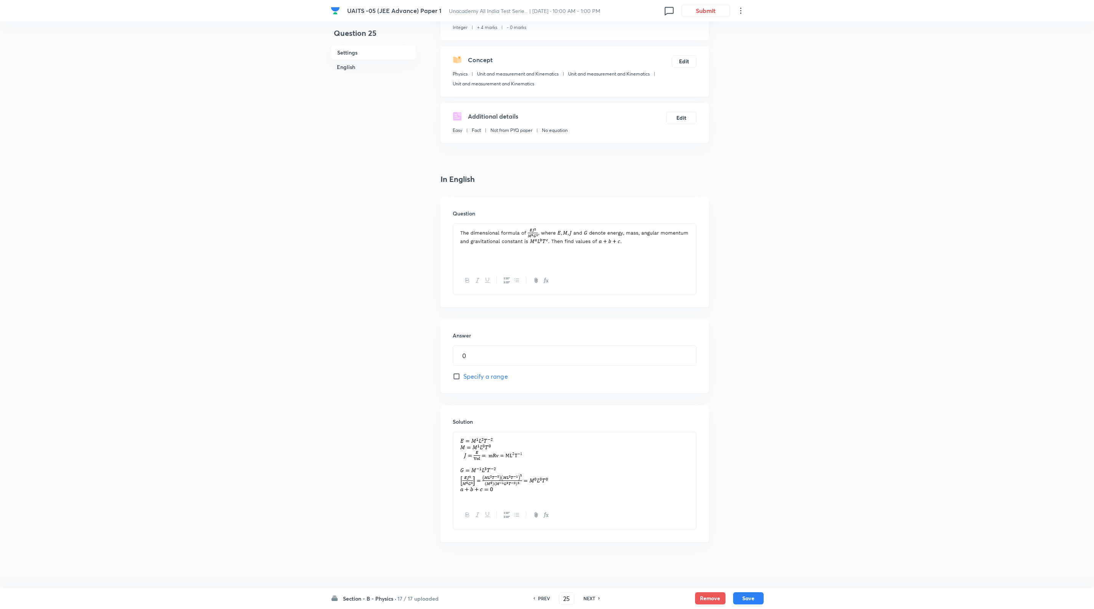
drag, startPoint x: 660, startPoint y: 452, endPoint x: 657, endPoint y: 472, distance: 20.8
click at [547, 465] on p at bounding box center [575, 466] width 232 height 60
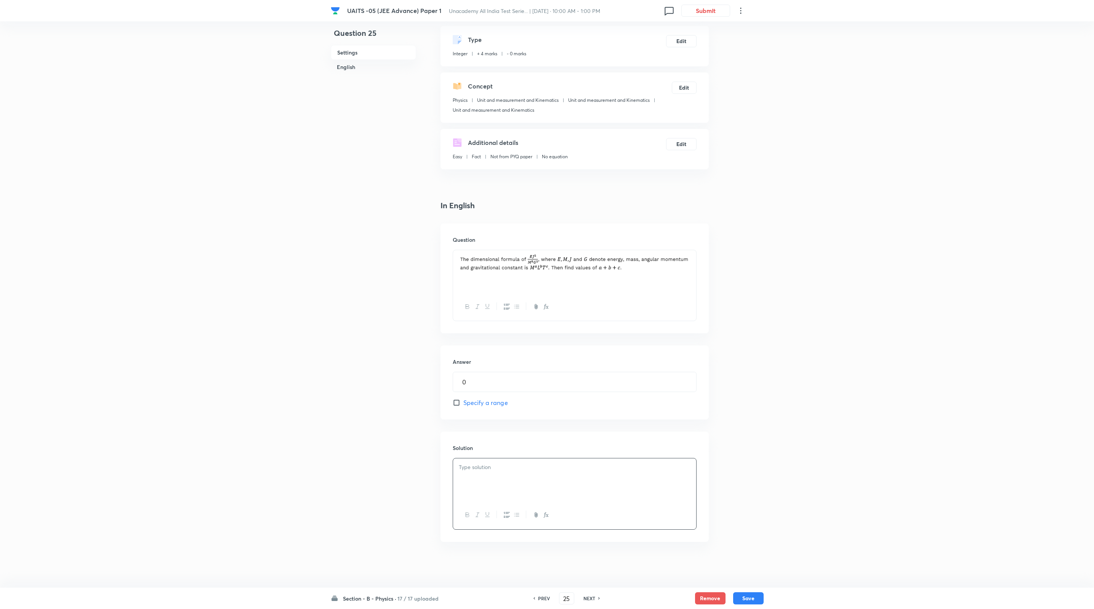
scroll to position [35, 0]
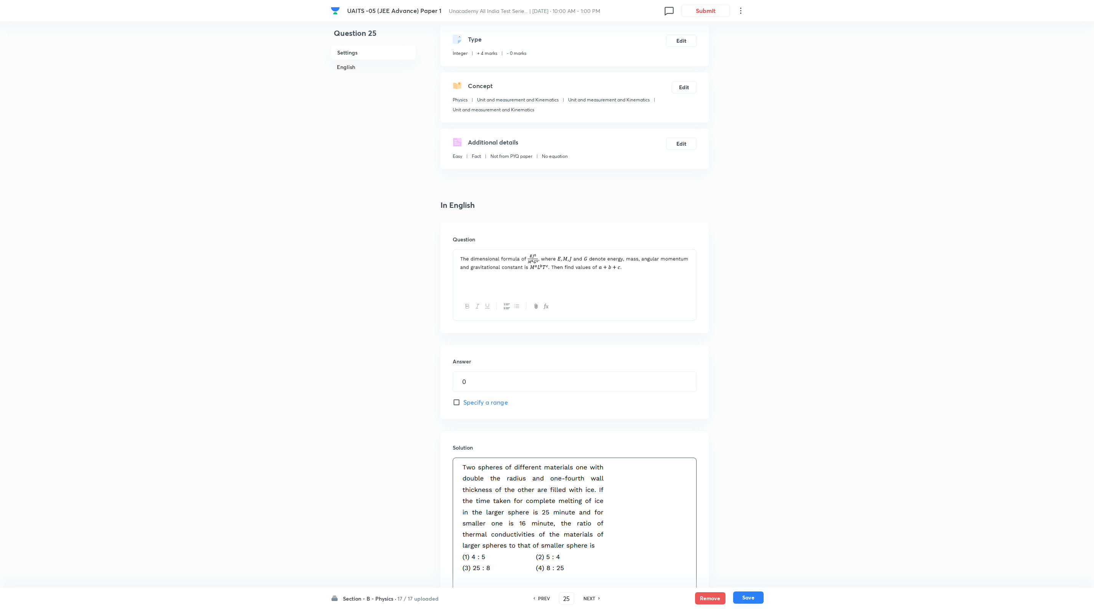
click at [547, 597] on button "Save" at bounding box center [748, 597] width 30 height 12
type input "26"
type input "1"
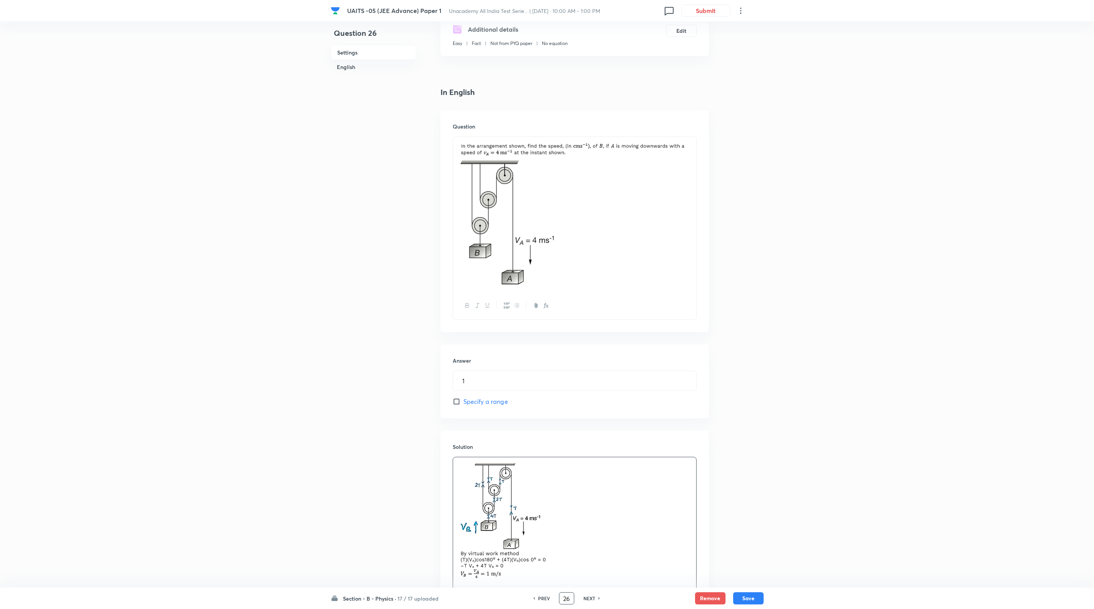
click at [547, 601] on input "26" at bounding box center [567, 598] width 14 height 13
type input "2"
type input "51"
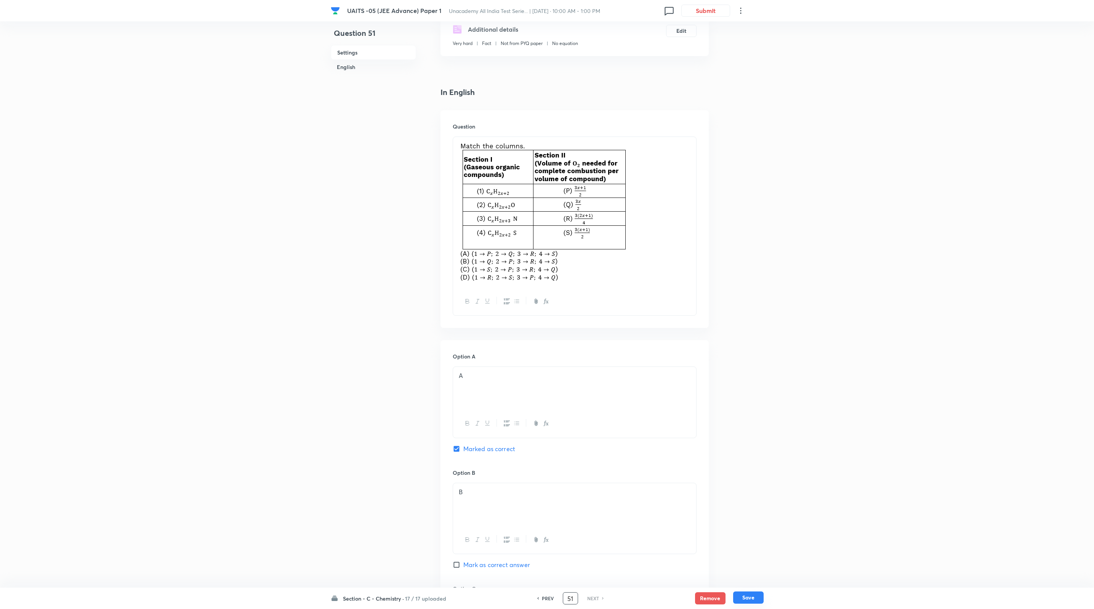
click at [547, 597] on button "Save" at bounding box center [748, 597] width 30 height 12
checkbox input "true"
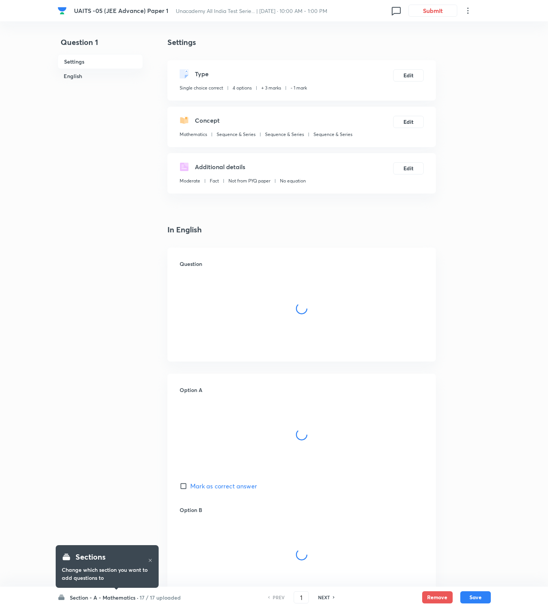
checkbox input "true"
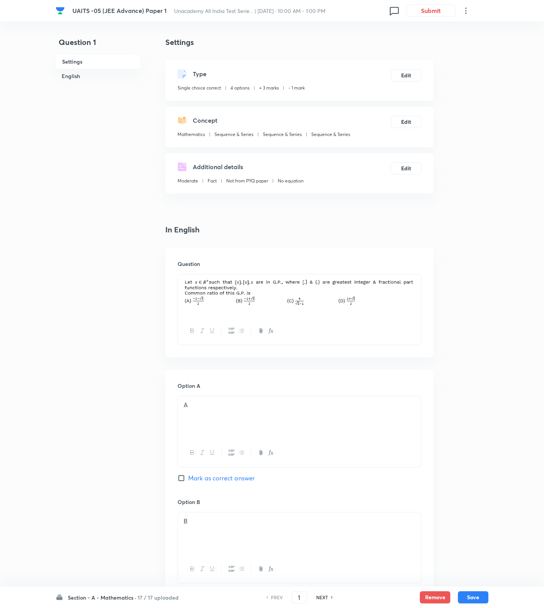
click at [287, 233] on h4 "In English" at bounding box center [299, 229] width 268 height 11
